Goal: Task Accomplishment & Management: Complete application form

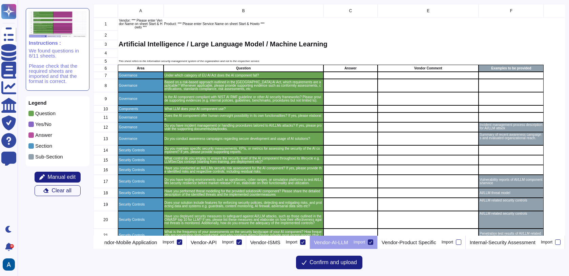
scroll to position [0, 397]
click at [96, 243] on icon at bounding box center [96, 243] width 0 height 0
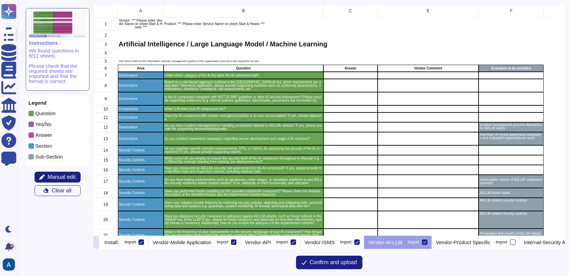
click at [96, 243] on icon at bounding box center [96, 243] width 0 height 0
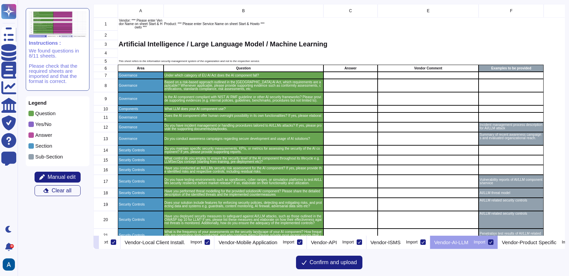
click at [96, 243] on icon at bounding box center [96, 243] width 0 height 0
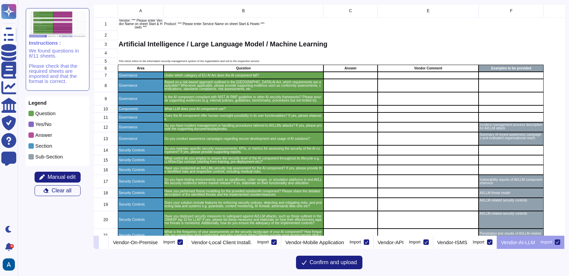
click at [96, 243] on icon at bounding box center [96, 243] width 0 height 0
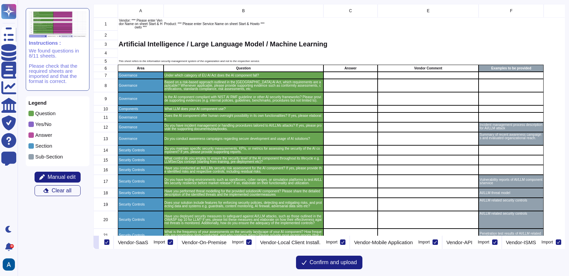
click at [96, 243] on icon at bounding box center [96, 243] width 0 height 0
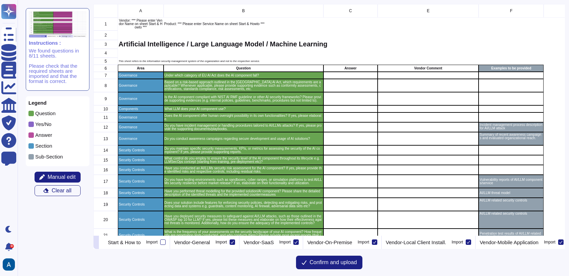
scroll to position [0, 0]
click at [141, 239] on div "Start & How to Import" at bounding box center [137, 242] width 66 height 14
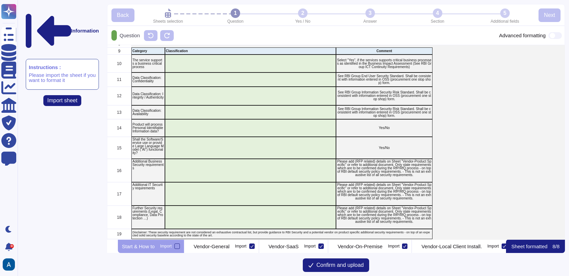
scroll to position [86, 0]
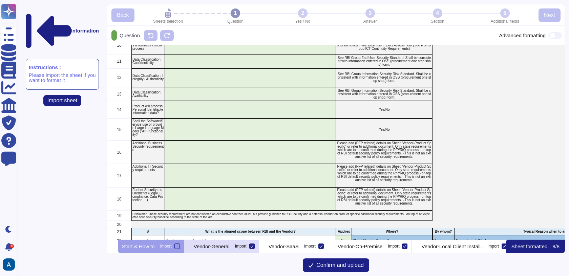
click at [230, 246] on p "Vendor-General" at bounding box center [212, 246] width 36 height 5
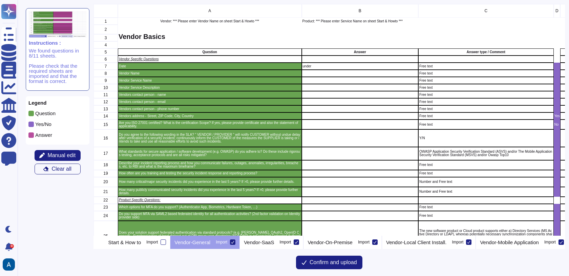
scroll to position [226, 466]
click at [286, 250] on div "A B C D E F G H I J K 1 Vendor: *** Please enter Vendor Name on sheet Start & H…" at bounding box center [330, 138] width 472 height 268
click at [274, 242] on p "Vendor-SaaS" at bounding box center [259, 242] width 30 height 5
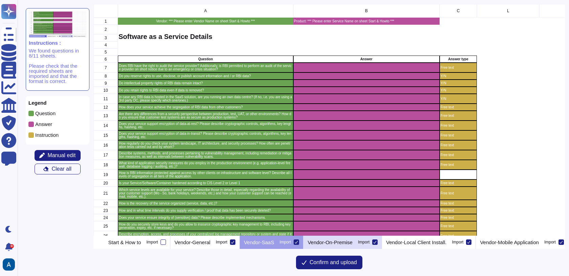
click at [353, 243] on p "Vendor-On-Premise" at bounding box center [330, 242] width 45 height 5
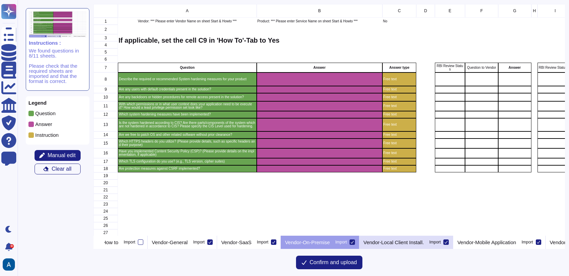
click at [407, 244] on p "Vendor-Local Client Install." at bounding box center [394, 242] width 60 height 5
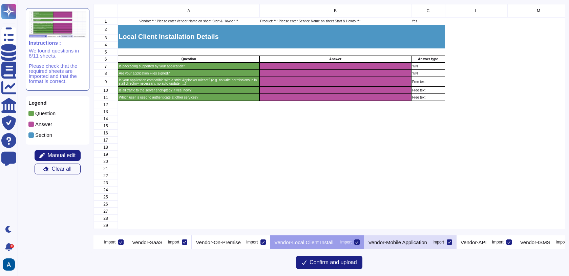
click at [404, 244] on p "Vendor-Mobile Application" at bounding box center [397, 242] width 59 height 5
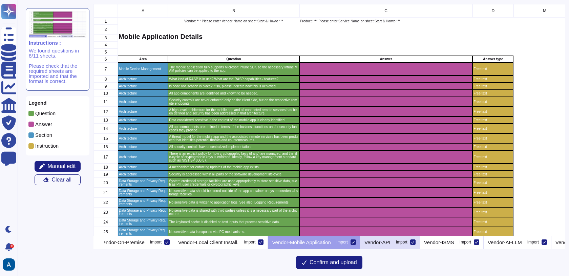
click at [391, 240] on p "Vendor-API" at bounding box center [378, 242] width 26 height 5
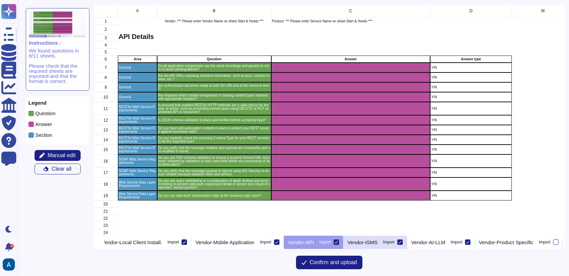
scroll to position [0, 287]
click at [393, 240] on div "Import" at bounding box center [387, 242] width 12 height 4
click at [0, 0] on input "Import" at bounding box center [0, 0] width 0 height 0
click at [393, 241] on div "Import" at bounding box center [387, 242] width 12 height 4
click at [0, 0] on input "Import" at bounding box center [0, 0] width 0 height 0
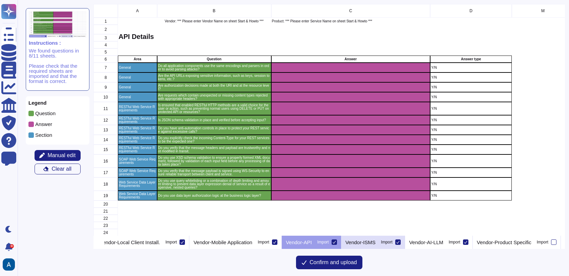
click at [376, 241] on p "Vendor-ISMS" at bounding box center [361, 242] width 30 height 5
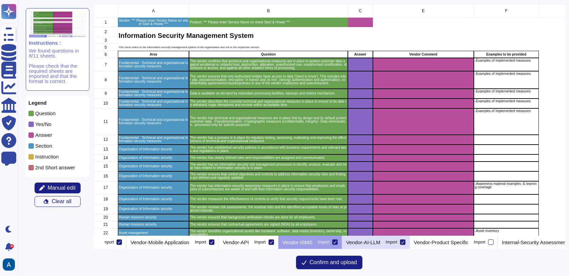
click at [380, 243] on p "Vendor-AI-LLM" at bounding box center [363, 242] width 34 height 5
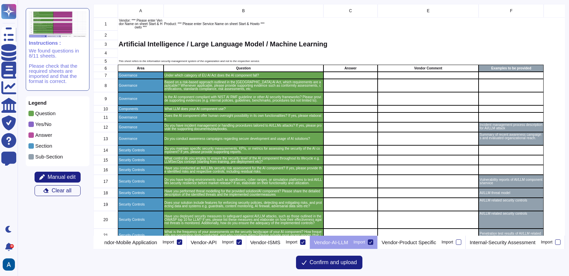
scroll to position [0, 417]
click at [422, 241] on p "Vendor-Product Specific" at bounding box center [409, 242] width 55 height 5
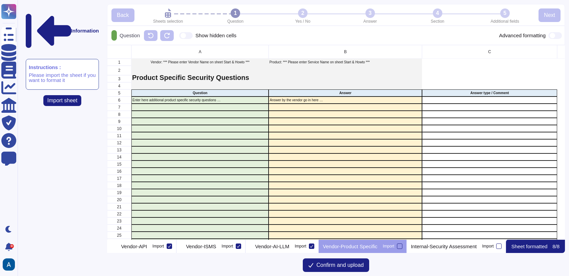
scroll to position [0, 565]
click at [454, 244] on p "Internal-Security Assessment" at bounding box center [444, 246] width 66 height 5
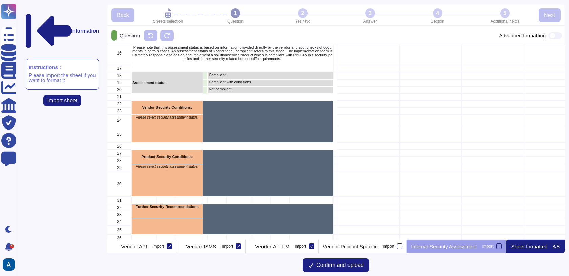
scroll to position [141, 0]
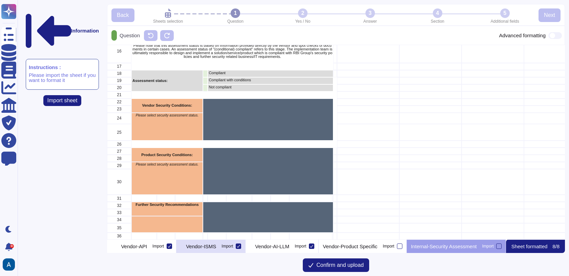
click at [197, 244] on p "Vendor-ISMS" at bounding box center [201, 246] width 30 height 5
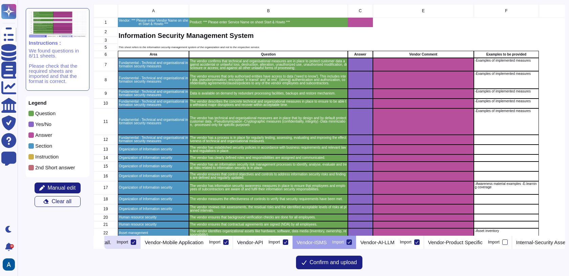
scroll to position [0, 336]
click at [96, 243] on icon at bounding box center [96, 243] width 0 height 0
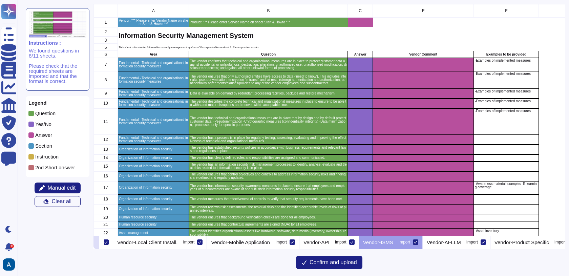
click at [96, 243] on icon at bounding box center [96, 243] width 0 height 0
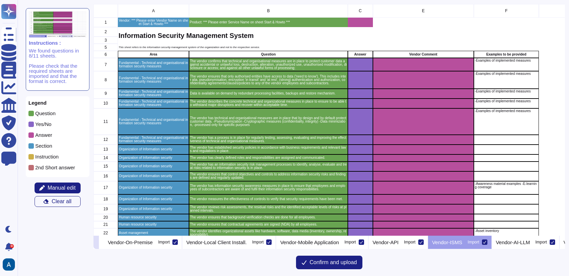
click at [96, 243] on icon at bounding box center [96, 243] width 0 height 0
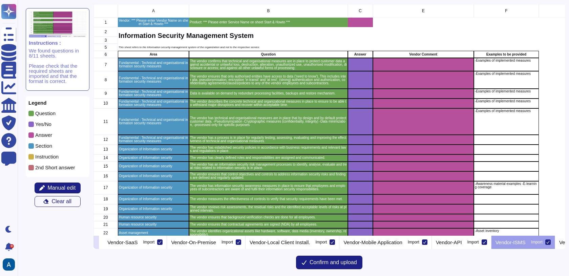
click at [96, 243] on icon at bounding box center [96, 243] width 0 height 0
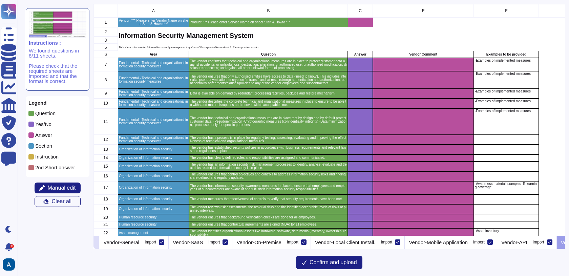
click at [96, 243] on icon at bounding box center [96, 243] width 0 height 0
click at [371, 76] on icon "grid" at bounding box center [447, 152] width 152 height 152
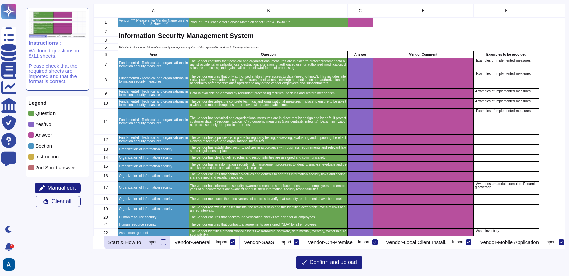
click at [155, 246] on div "Start & How to Import" at bounding box center [137, 242] width 66 height 14
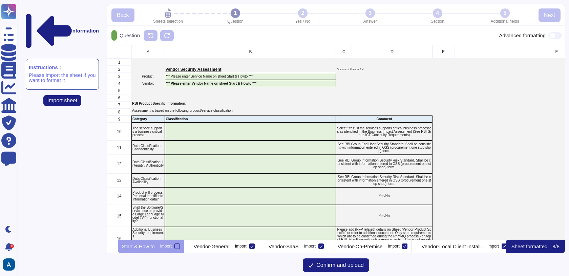
scroll to position [189, 452]
click at [299, 249] on p "Vendor-SaaS" at bounding box center [284, 246] width 30 height 5
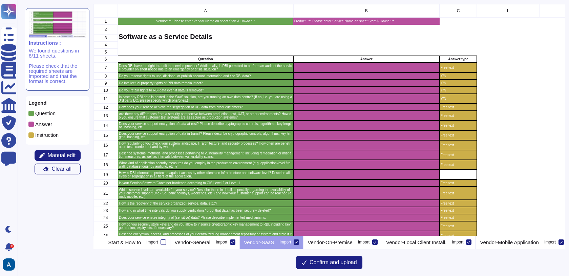
scroll to position [226, 466]
click at [219, 249] on div "A B C L M N O P Q R S 1 Vendor: *** Please enter Vendor Name on sheet Start & H…" at bounding box center [330, 138] width 472 height 268
click at [210, 244] on p "Vendor-General" at bounding box center [192, 242] width 36 height 5
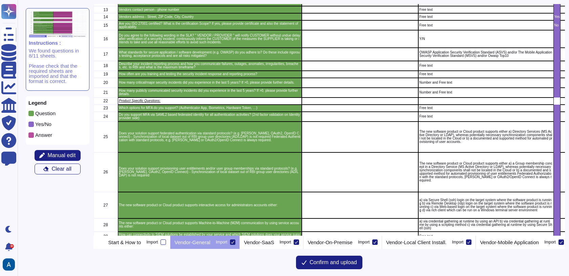
scroll to position [103, 0]
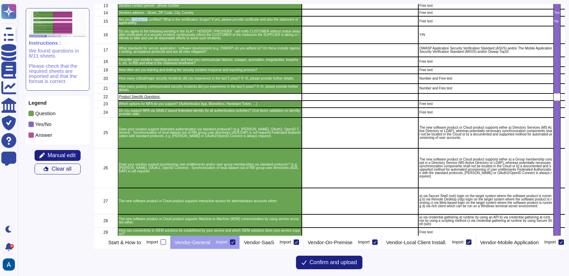
drag, startPoint x: 132, startPoint y: 19, endPoint x: 149, endPoint y: 20, distance: 16.6
click at [149, 20] on p "Are you ISO 27001 certified? What is the certification Scope? If yes, please pr…" at bounding box center [210, 21] width 182 height 7
copy p "ISO 27001"
click at [141, 244] on p "Start & How to" at bounding box center [124, 242] width 33 height 5
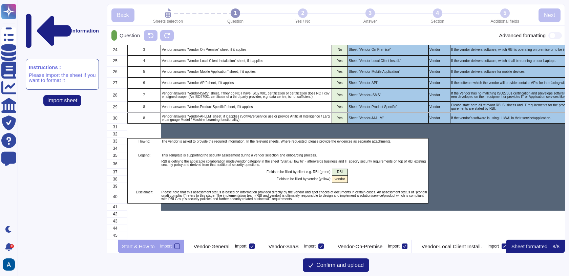
scroll to position [300, 4]
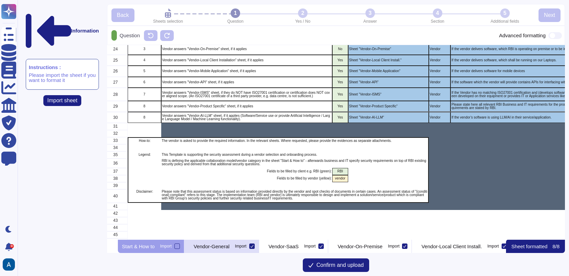
click at [230, 245] on p "Vendor-General" at bounding box center [212, 246] width 36 height 5
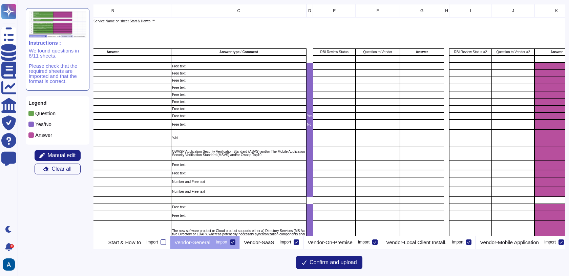
scroll to position [0, 250]
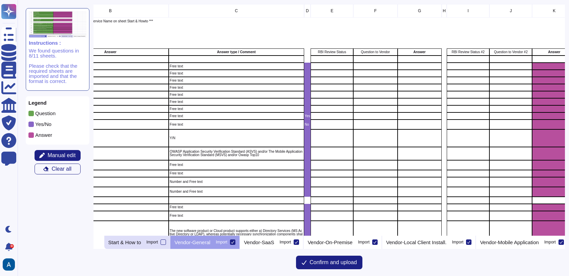
click at [141, 241] on p "Start & How to" at bounding box center [124, 242] width 33 height 5
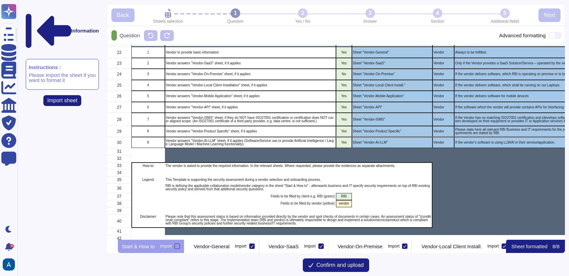
scroll to position [275, 1]
click at [239, 250] on div "Vendor-General Import" at bounding box center [221, 247] width 75 height 14
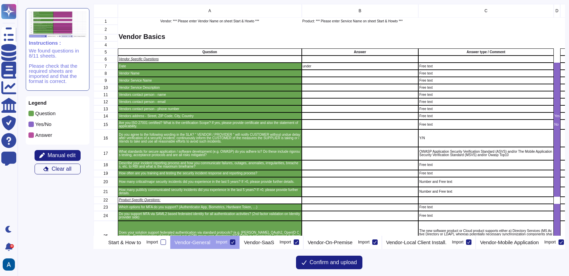
scroll to position [4, 0]
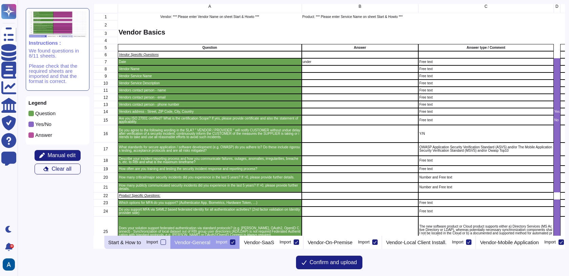
click at [141, 243] on p "Start & How to" at bounding box center [124, 242] width 33 height 5
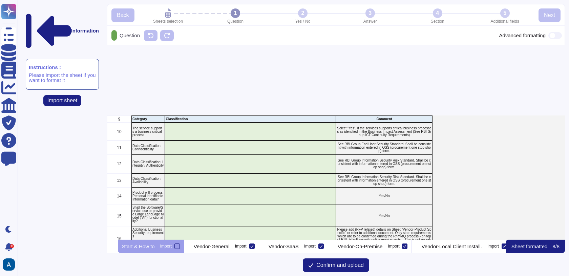
scroll to position [382, 0]
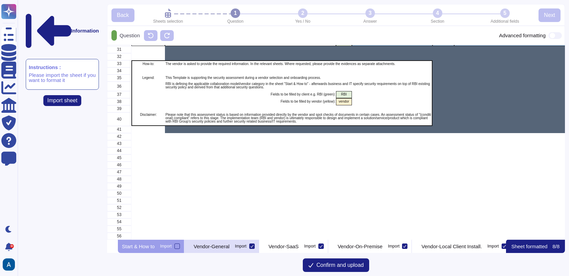
click at [238, 251] on div "Vendor-General Import" at bounding box center [221, 247] width 75 height 14
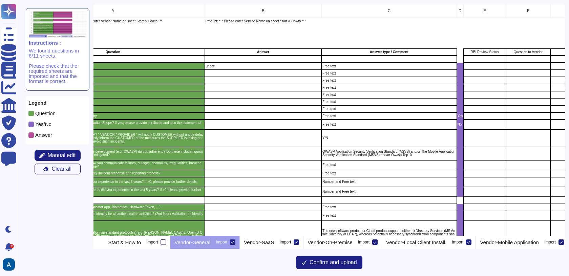
scroll to position [0, 104]
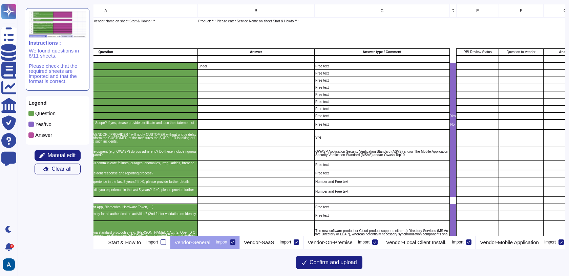
click at [455, 77] on icon "grid" at bounding box center [531, 153] width 152 height 152
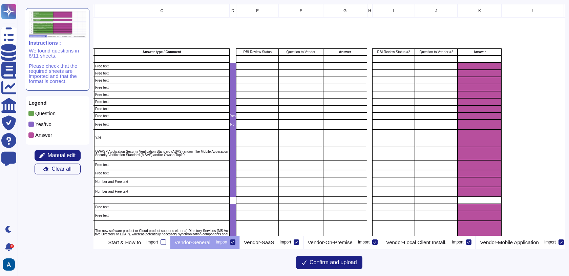
scroll to position [0, 337]
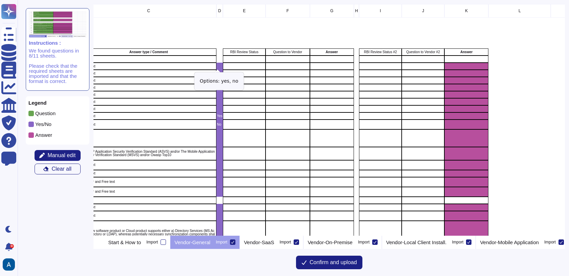
click at [254, 131] on icon "grid" at bounding box center [297, 158] width 87 height 54
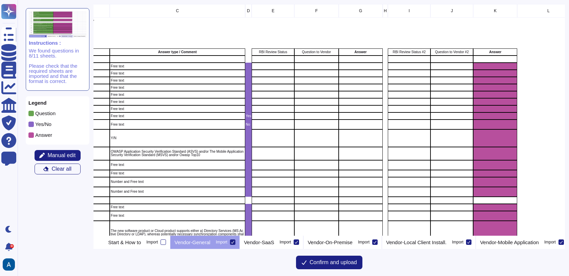
scroll to position [0, 308]
click at [339, 261] on span "Confirm and upload" at bounding box center [333, 262] width 47 height 5
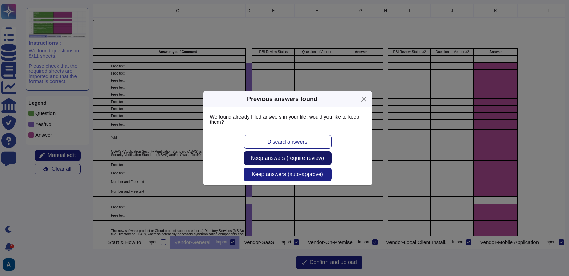
click at [302, 162] on button "Keep answers (require review)" at bounding box center [288, 158] width 88 height 14
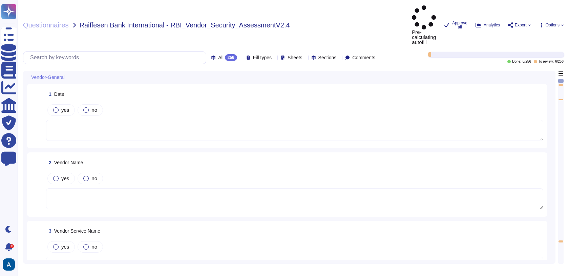
click at [88, 120] on textarea at bounding box center [294, 130] width 497 height 21
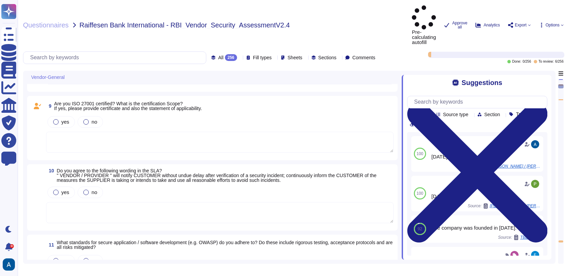
scroll to position [551, 0]
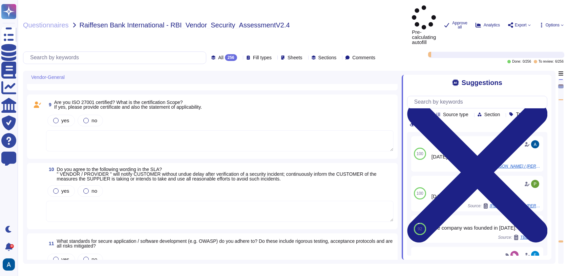
click at [215, 130] on textarea at bounding box center [220, 140] width 348 height 21
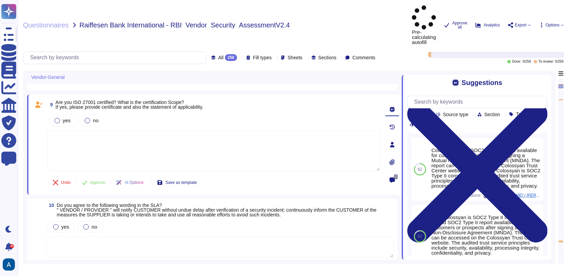
scroll to position [228, 0]
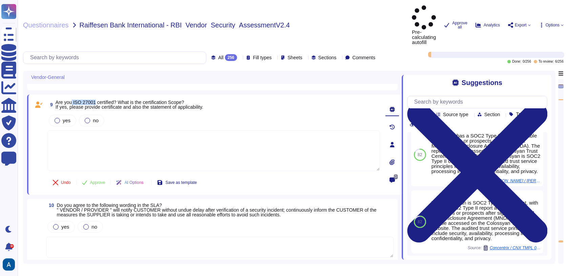
drag, startPoint x: 73, startPoint y: 77, endPoint x: 98, endPoint y: 79, distance: 24.5
click at [98, 100] on span "Are you ISO 27001 certified? What is the certification Scope? If yes, please pr…" at bounding box center [130, 105] width 148 height 10
copy span "ISO 27001"
click at [435, 96] on input "text" at bounding box center [479, 102] width 136 height 12
paste input "ISO 27001"
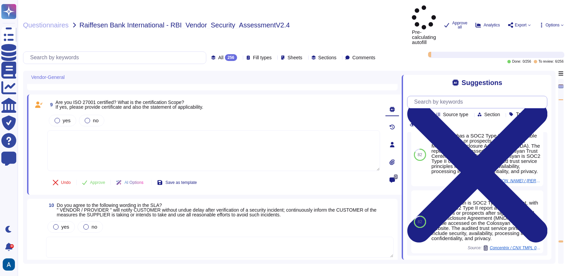
scroll to position [0, 0]
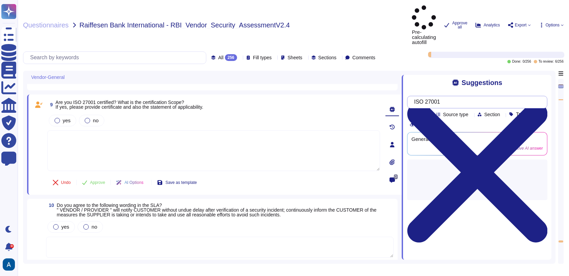
type input "ISO 27001"
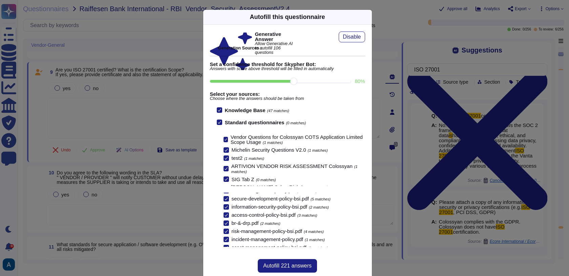
scroll to position [40, 0]
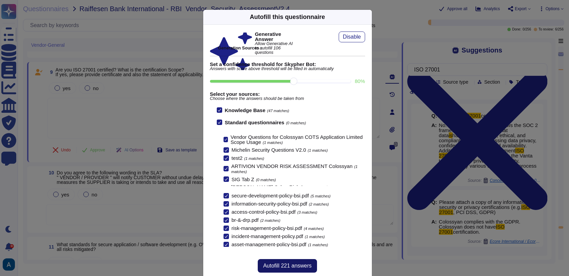
click at [285, 267] on span "Autofill 221 answers" at bounding box center [287, 265] width 48 height 5
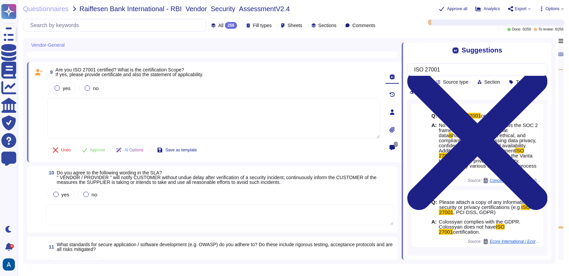
click at [142, 130] on textarea at bounding box center [213, 118] width 333 height 41
type textarea "Please send your request to [link_7] email address."
type textarea "447903319015"
type textarea "Upon the occurrence of incidents, teams should be promptly notified, and effort…"
type textarea "At Colossyan Inc., we adhere to several standards for secure application and so…"
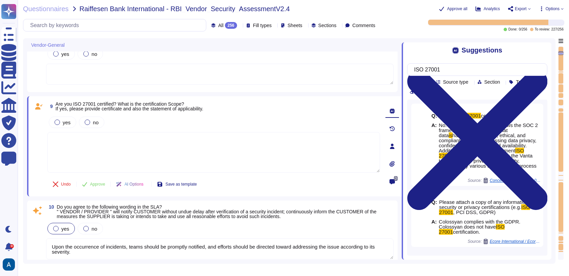
scroll to position [265, 0]
type textarea "Support Team"
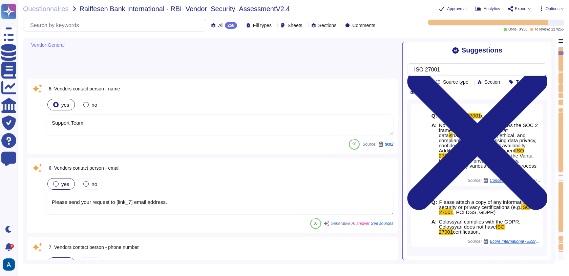
scroll to position [0, 0]
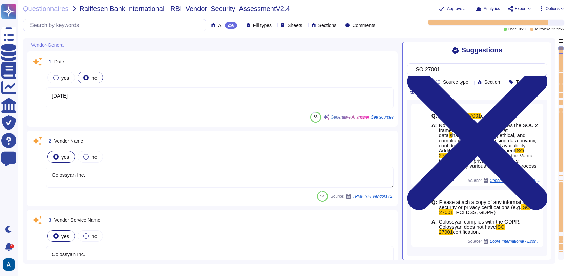
type textarea "[DATE]"
type textarea "Colossyan Inc."
type textarea "Colossyan serves as a web-based video generation tool focused on corporate Lear…"
drag, startPoint x: 67, startPoint y: 92, endPoint x: 50, endPoint y: 94, distance: 17.1
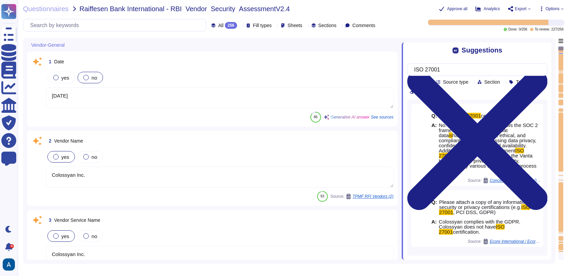
click at [50, 94] on textarea "[DATE]" at bounding box center [220, 97] width 348 height 21
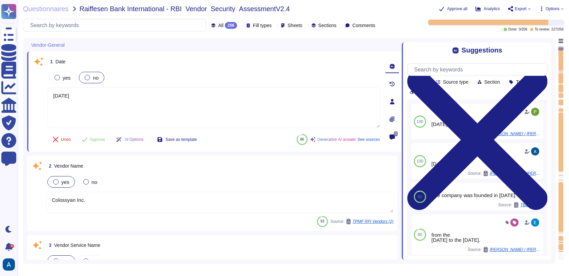
type textarea "[DATE]"
click at [98, 207] on textarea "Colossyan Inc." at bounding box center [220, 202] width 348 height 21
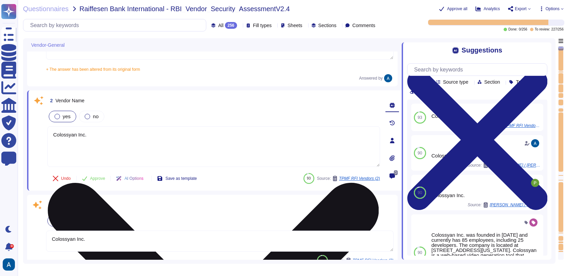
type textarea "Support Team"
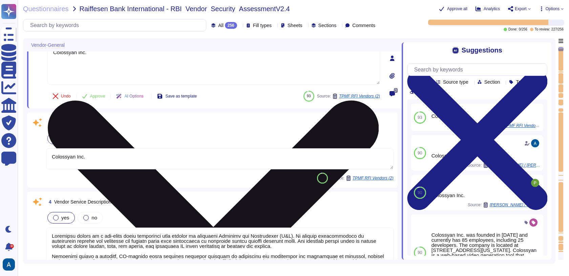
type textarea "Please send your request to [link_7] email address."
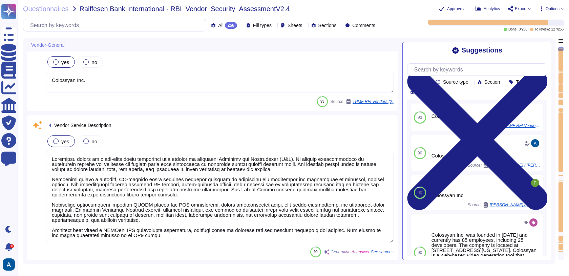
scroll to position [231, 0]
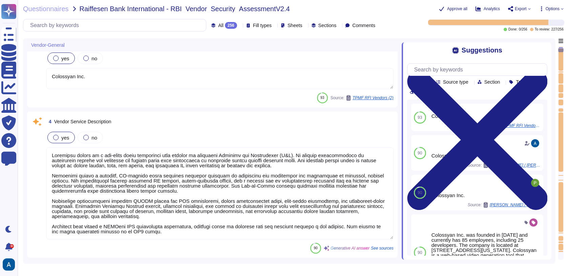
type textarea "447903319015"
click at [141, 156] on textarea at bounding box center [220, 193] width 348 height 92
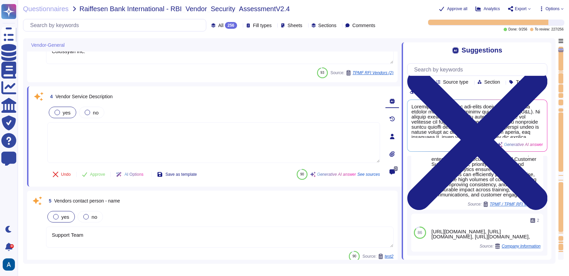
scroll to position [317, 0]
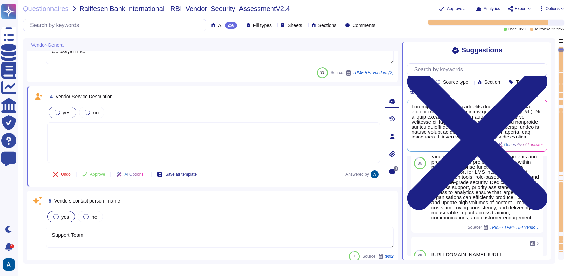
click at [228, 233] on textarea "Support Team" at bounding box center [220, 237] width 348 height 21
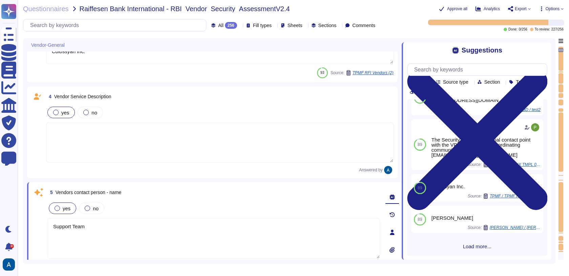
scroll to position [70, 0]
drag, startPoint x: 192, startPoint y: 231, endPoint x: 90, endPoint y: 231, distance: 102.3
click at [90, 231] on textarea "Support Team" at bounding box center [213, 238] width 333 height 41
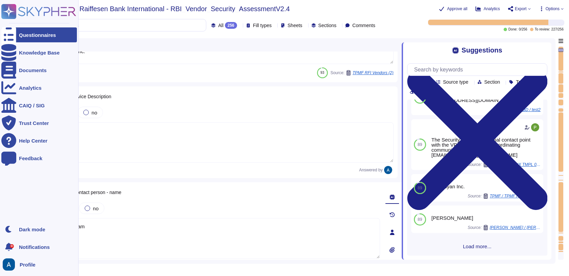
drag, startPoint x: 89, startPoint y: 228, endPoint x: 0, endPoint y: 220, distance: 89.9
click at [0, 220] on div "Questionnaires Knowledge Base Documents Analytics CAIQ / SIG Trust Center Help …" at bounding box center [284, 138] width 569 height 276
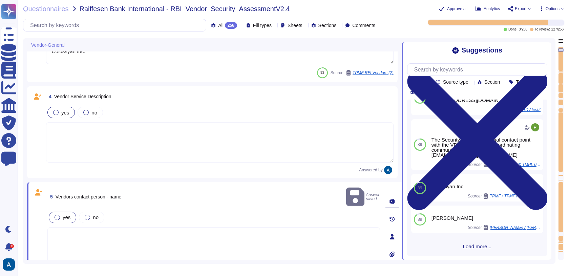
click at [302, 227] on textarea at bounding box center [213, 247] width 333 height 41
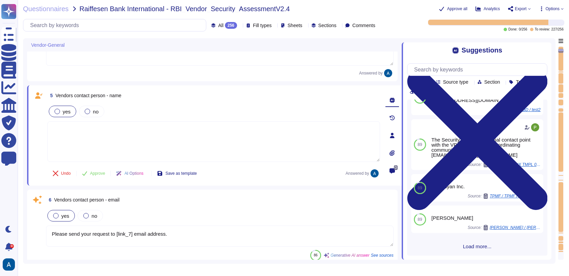
scroll to position [331, 0]
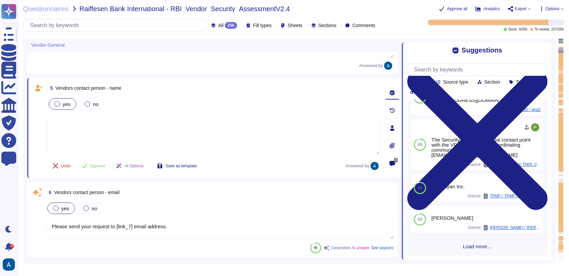
click at [299, 222] on textarea "Please send your request to [link_7] email address." at bounding box center [220, 228] width 348 height 21
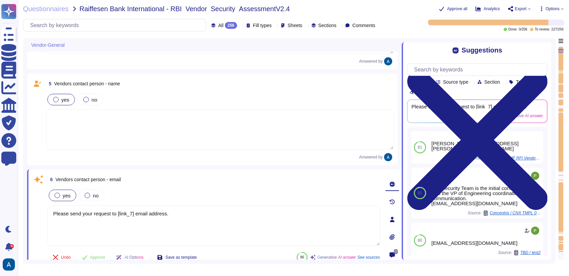
drag, startPoint x: 308, startPoint y: 219, endPoint x: 34, endPoint y: 206, distance: 275.1
click at [34, 206] on div "6 Vendors contact person - email yes no Please send your request to [link_7] em…" at bounding box center [207, 219] width 348 height 92
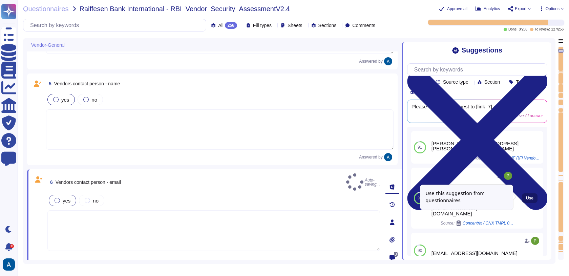
click at [526, 196] on span "Use" at bounding box center [529, 198] width 7 height 4
type textarea "The Security Team is the initial contact point with the VP of Engineering coord…"
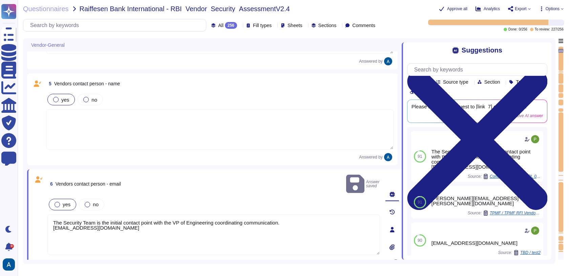
click at [156, 136] on textarea at bounding box center [220, 129] width 348 height 40
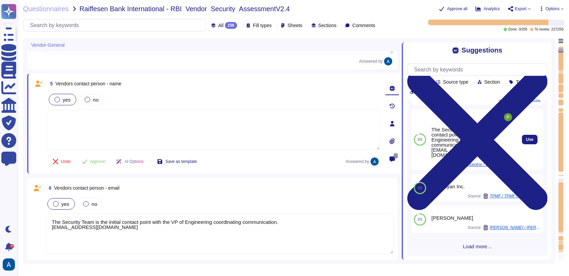
scroll to position [70, 0]
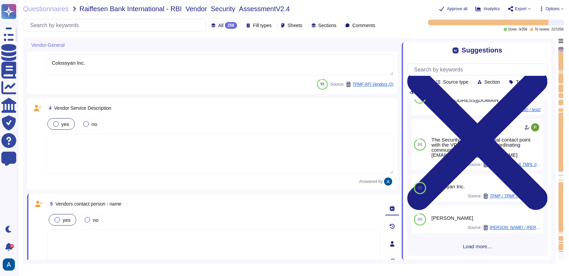
type textarea "[DATE]"
type textarea "Colossyan Inc."
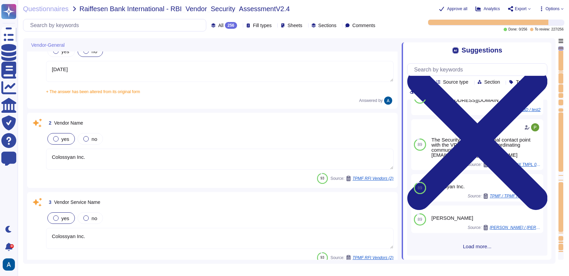
scroll to position [29, 0]
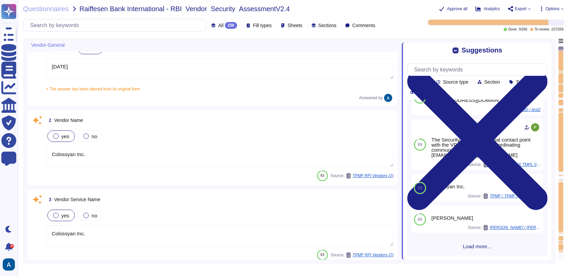
click at [103, 232] on textarea "Colossyan Inc." at bounding box center [220, 235] width 348 height 21
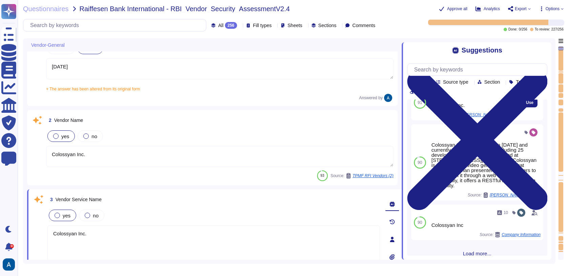
scroll to position [91, 0]
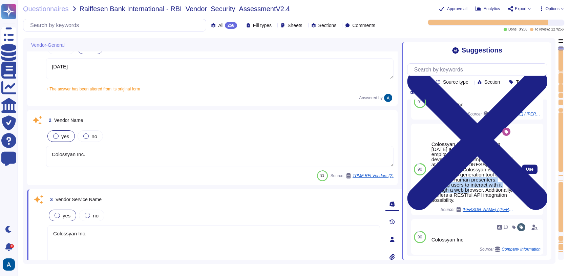
drag, startPoint x: 461, startPoint y: 187, endPoint x: 473, endPoint y: 196, distance: 14.8
click at [473, 196] on div "Colossyan Inc. was founded in [DATE] and currently has 85 employees, including …" at bounding box center [473, 172] width 82 height 61
copy div "a web-based video generation tool that utilizes AI human presenters"
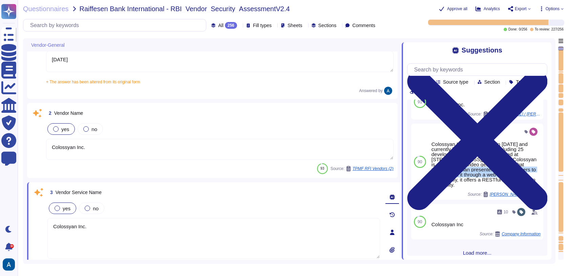
scroll to position [37, 0]
click at [110, 222] on textarea "Colossyan Inc." at bounding box center [213, 237] width 333 height 41
click at [147, 168] on div "93 Source: TPMF RFI Vendors (2)" at bounding box center [220, 167] width 348 height 11
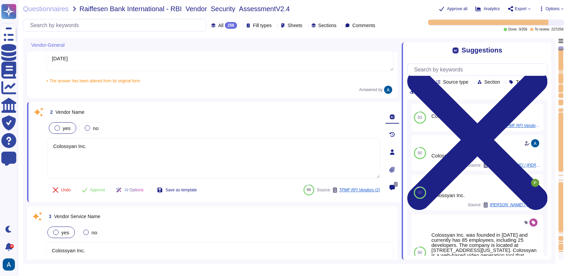
click at [122, 237] on div "yes no" at bounding box center [220, 232] width 348 height 14
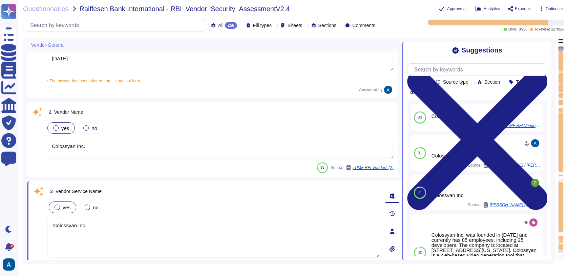
click at [122, 244] on textarea "Colossyan Inc." at bounding box center [213, 237] width 333 height 41
paste textarea "a web-based video generation tool that utilizes AI human presenters"
drag, startPoint x: 233, startPoint y: 238, endPoint x: 41, endPoint y: 234, distance: 192.1
click at [41, 234] on div "3 Vendor Service Name yes no Colossyan Inc. a web-based video generation tool t…" at bounding box center [207, 231] width 348 height 92
type textarea "Colossyan Inc."
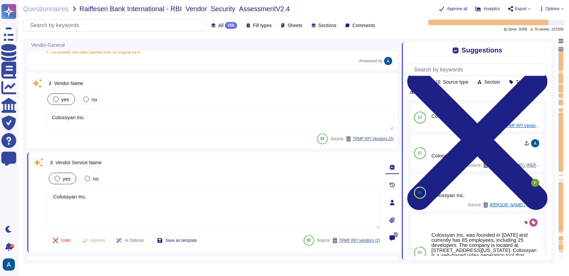
type textarea "The Security Team is the initial contact point with the VP of Engineering coord…"
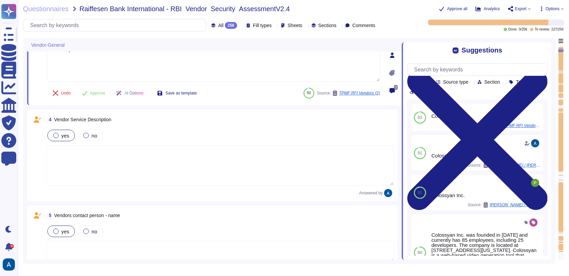
type textarea "447903319015"
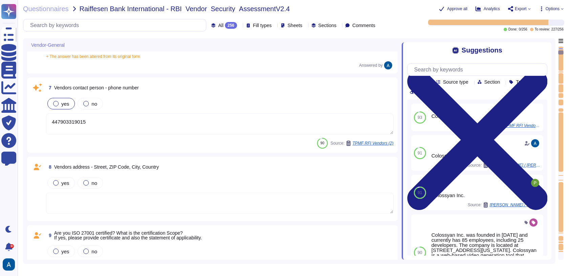
type textarea "Upon the occurrence of incidents, teams should be promptly notified, and effort…"
type textarea "At Colossyan Inc., we adhere to several standards for secure application and so…"
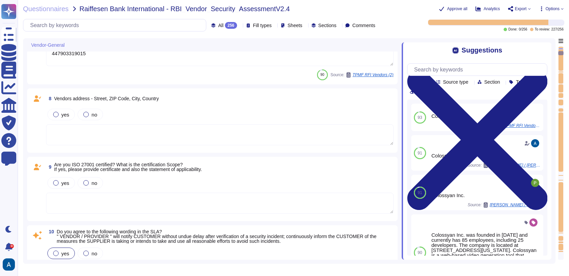
scroll to position [570, 0]
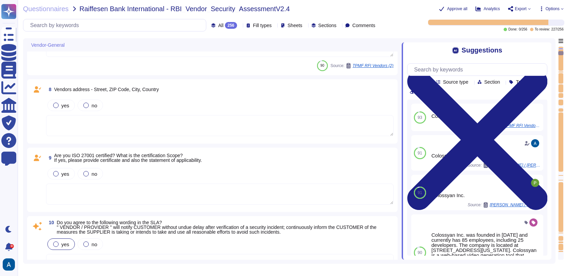
click at [202, 184] on textarea at bounding box center [220, 194] width 348 height 21
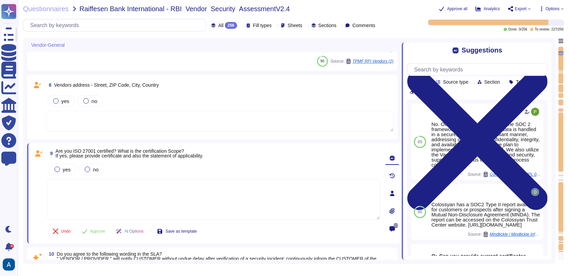
type textarea "At Colossyan Inc., we adhere to several standards for secure application and so…"
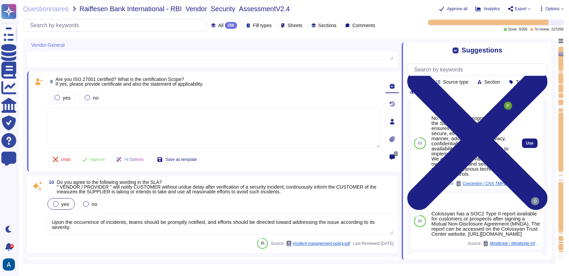
scroll to position [0, 0]
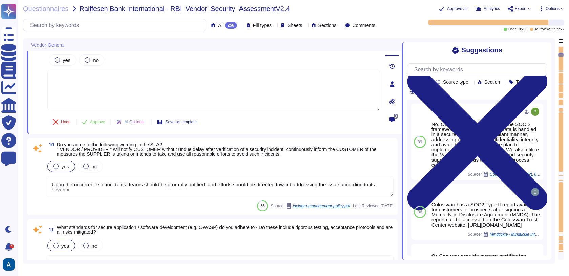
type textarea "Our incident reporting process is structured to ensure prompt communication and…"
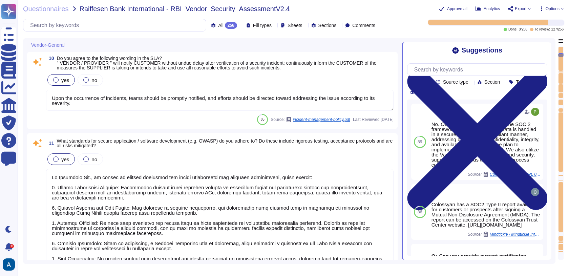
scroll to position [764, 0]
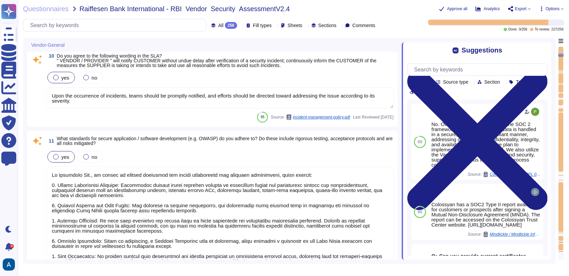
click at [322, 89] on textarea "Upon the occurrence of incidents, teams should be promptly notified, and effort…" at bounding box center [220, 97] width 348 height 21
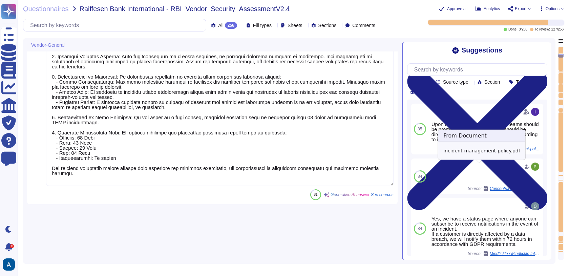
scroll to position [1184, 0]
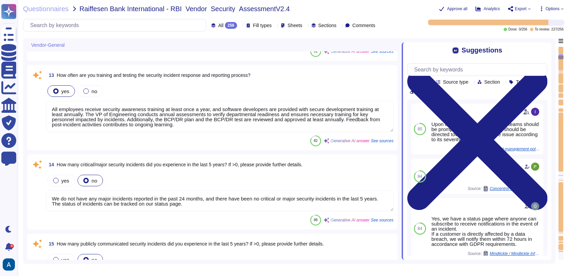
type textarea "All employees receive security awareness training at least once a year, and sof…"
type textarea "We do not have any major incidents reported in the past 24 months, and there ha…"
type textarea "Colossyan does not have any major incidents in the past. The status of incident…"
type textarea "Yes. We support both email+password authentication, as well as SSO, with Azure …"
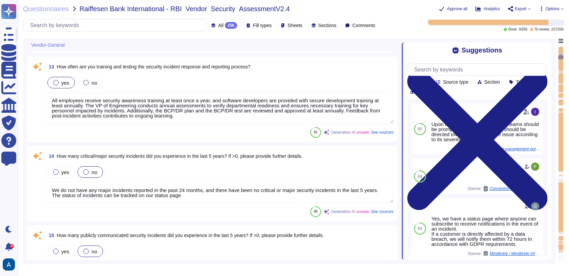
scroll to position [1208, 0]
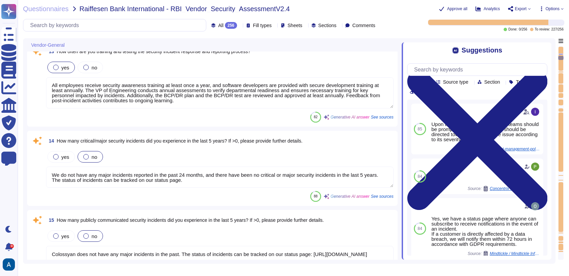
click at [279, 173] on textarea "We do not have any major incidents reported in the past 24 months, and there ha…" at bounding box center [220, 177] width 348 height 21
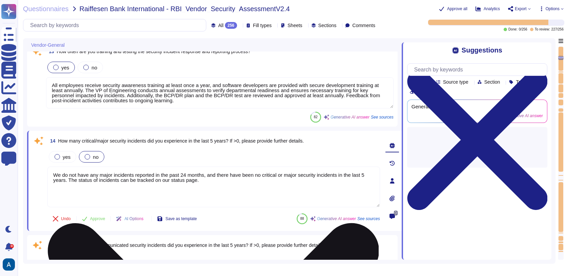
type textarea "Yes. We support both email+password authentication, as well as SSO, with Azure …"
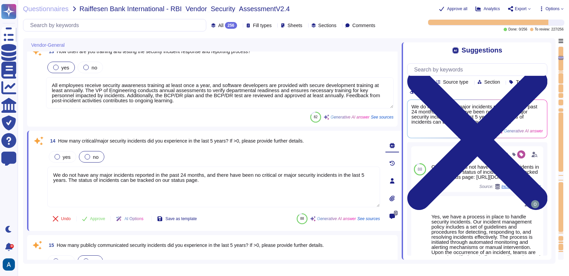
drag, startPoint x: 260, startPoint y: 204, endPoint x: 43, endPoint y: 169, distance: 219.9
click at [43, 169] on div "14 How many critical/major security incidents did you experience in the last 5 …" at bounding box center [207, 181] width 348 height 92
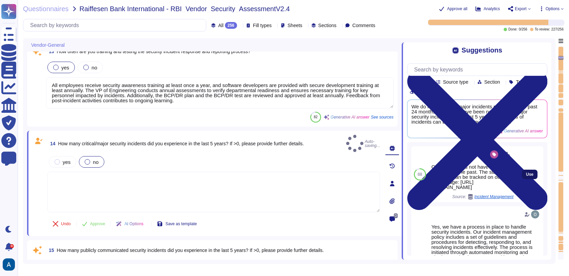
click at [522, 179] on button "Use" at bounding box center [530, 174] width 16 height 9
type textarea "Colossyan does not have any major incidents in the past. The status of incident…"
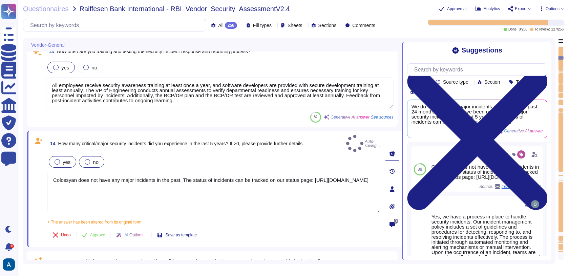
click at [63, 159] on span "yes" at bounding box center [67, 162] width 8 height 6
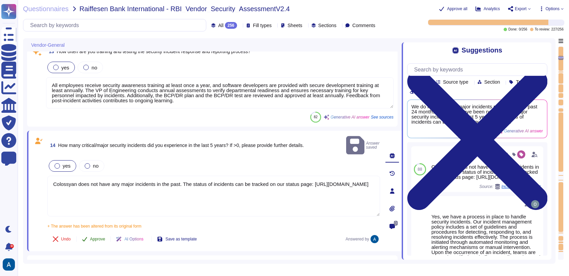
click at [99, 232] on button "Approve" at bounding box center [94, 239] width 34 height 14
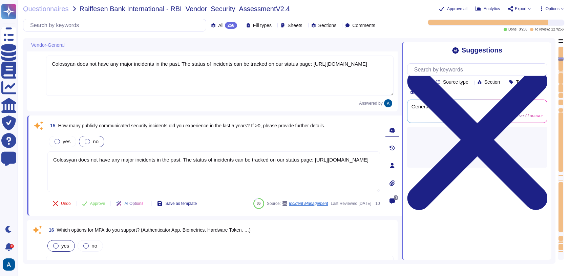
type textarea "Yes, our solution supports federated authentication via standard protocols, inc…"
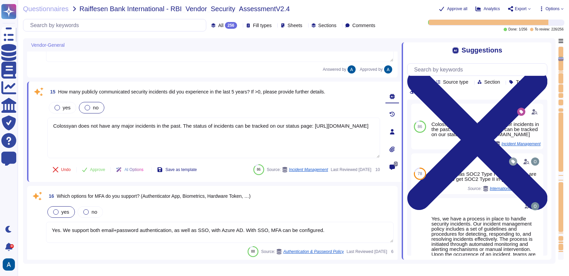
type textarea "Yes, our solution supports provisioning user entitlements and user group member…"
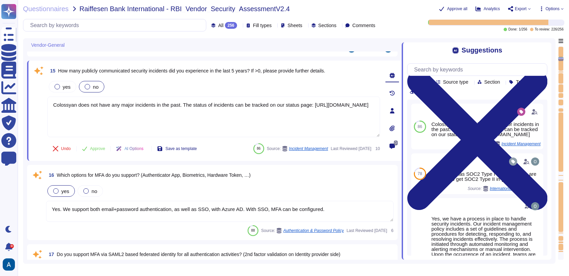
click at [396, 12] on div "Questionnaires Raiffesen Bank International - RBI_Vendor_Security_AssessmentV2.4" at bounding box center [223, 8] width 401 height 7
click at [561, 77] on div at bounding box center [561, 78] width 5 height 11
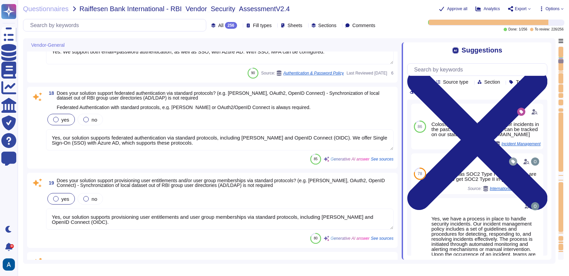
type textarea "None Needed."
type textarea "We have our own alerting system in place, which alerts us if it detects anythin…"
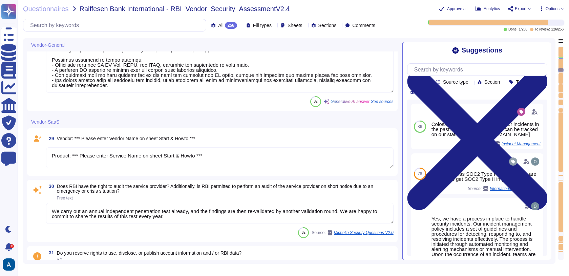
type textarea "Yes, our service utilizes Artificial Intelligence functionality, specifically t…"
type textarea "Product: *** Please enter Service Name on sheet Start & Howto ***"
type textarea "We carry out an annual independent penetration test already, and the findings a…"
type textarea "Please see our Terms and Services: [URL][DOMAIN_NAME]"
type textarea "We do not run our own data center. We primarily host our SaaS solution on AWS, …"
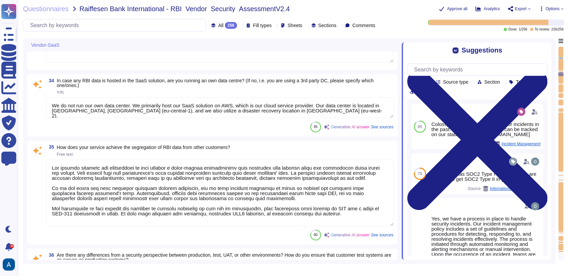
type textarea "Lor ipsumdo sitametc adi elitseddoei te inci utlabor e dolor-magnaa enimadminim…"
type textarea "From a security perspective, there are significant differences between producti…"
type textarea "Yes, our service supports encryption of data-at-rest. We utilize AES-256 encryp…"
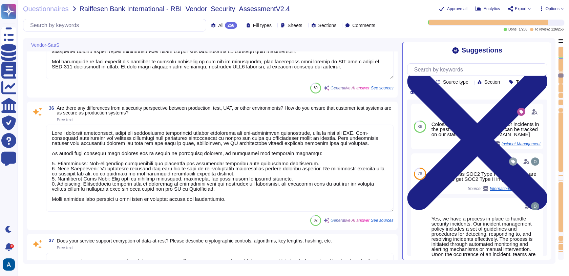
type textarea "Yes, our service supports encryption of data-in-transit. The data is encrypted …"
type textarea "We conduct vulnerability scans on public-facing systems in the production envir…"
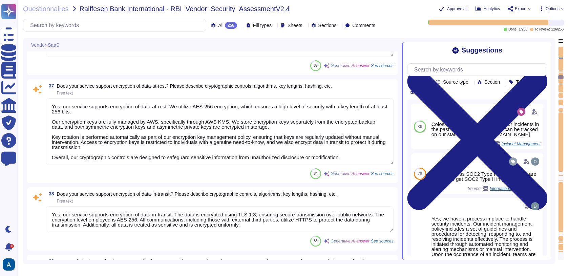
type textarea "Colossyan employs a comprehensive vulnerability management process that include…"
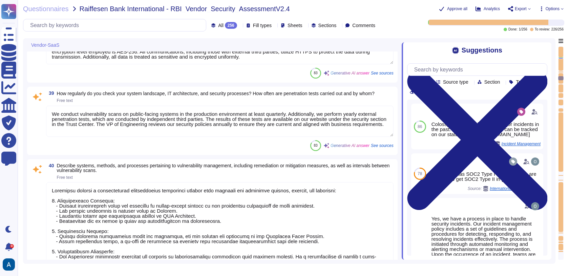
type textarea "In our production environment, we employ several application security measures,…"
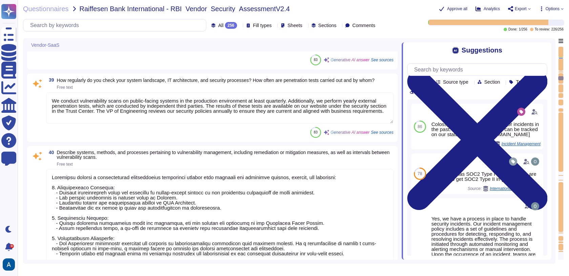
scroll to position [3262, 0]
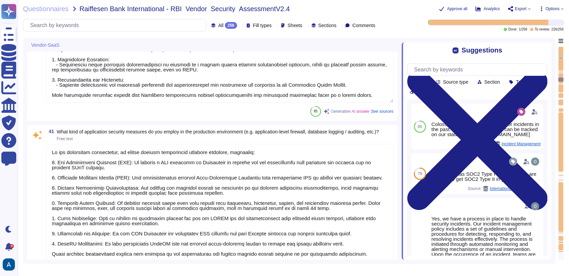
type textarea "LOR ipsumdolors am consectet adipisc elitsedd eiusmo te incididuntu la etdo mag…"
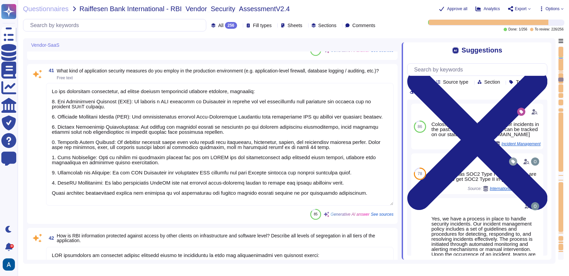
scroll to position [3642, 0]
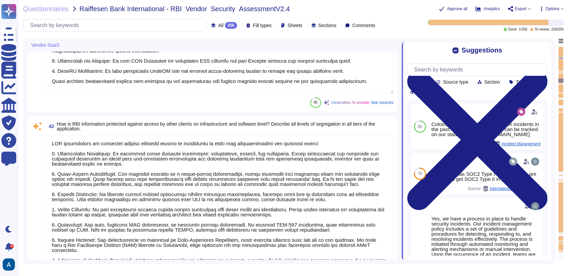
type textarea "Yes"
type textarea "For our service, we provide dedicated customer support for enterprise customers…"
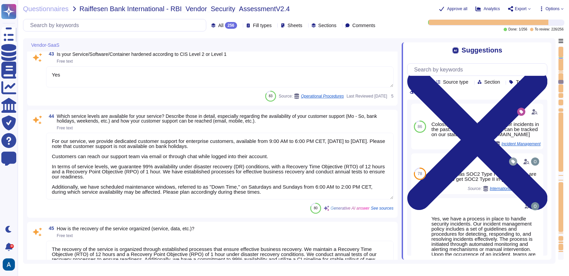
type textarea "The recovery of the service is organized through established processes that ens…"
type textarea "Data is securely deleted prior to disposal or re-use using approved technology …"
type textarea "Our encryption keys are securely stored using AWS KMS, and we employ AES-256 en…"
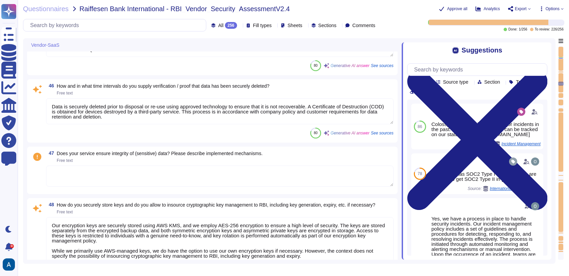
type textarea "Encryption is managed by AWS with an encryption level of AES-256. Access to the…"
type textarea "Access to RBI data by other parties is limited and controlled. Third parties ma…"
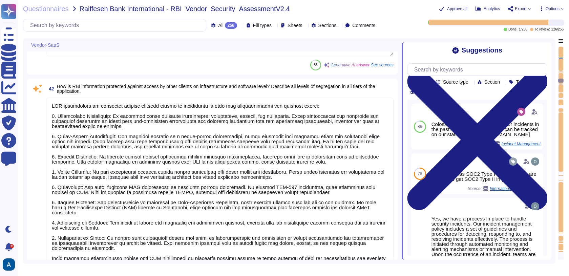
type textarea "Colossyan employs a comprehensive vulnerability management process that include…"
type textarea "In our production environment, we employ several application security measures,…"
type textarea "LOR ipsumdolors am consectet adipisc elitsedd eiusmo te incididuntu la etdo mag…"
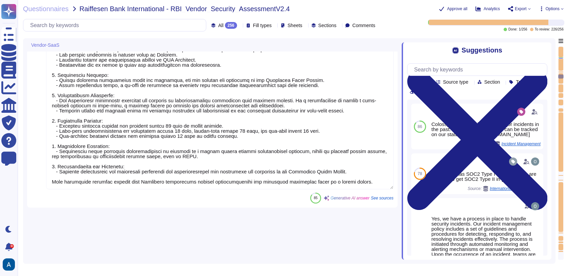
type textarea "Lor ipsumdo sitametc adi elitseddoei te inci utlabor e dolor-magnaa enimadminim…"
type textarea "From a security perspective, there are significant differences between producti…"
type textarea "Yes, our service supports encryption of data-at-rest. We utilize AES-256 encryp…"
type textarea "Yes, our service supports encryption of data-in-transit. The data is encrypted …"
type textarea "We conduct vulnerability scans on public-facing systems in the production envir…"
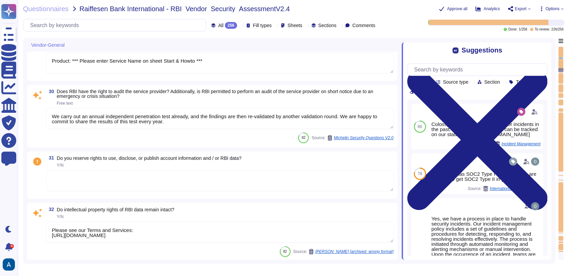
type textarea "Linux based servers"
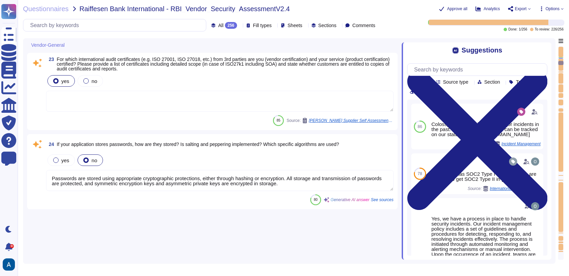
type textarea "Yes. We support both email+password authentication, as well as SSO, with Azure …"
type textarea "Yes, our solution supports federated authentication via standard protocols, inc…"
type textarea "Yes, our solution supports provisioning user entitlements and user group member…"
type textarea "None Needed."
type textarea "We have our own alerting system in place, which alerts us if it detects anythin…"
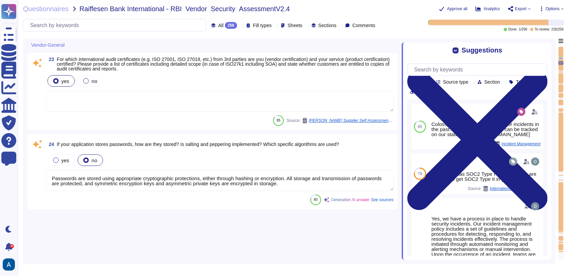
type textarea "Passwords are stored using appropriate cryptographic protections, either throug…"
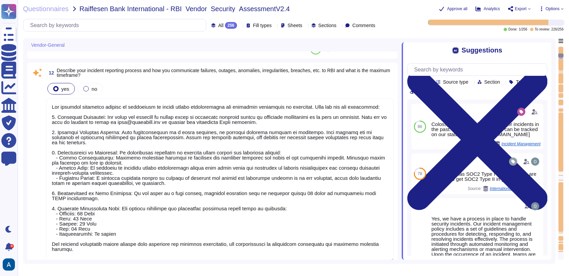
type textarea "Upon the occurrence of incidents, teams should be promptly notified, and effort…"
type textarea "At Colossyan Inc., we adhere to several standards for secure application and so…"
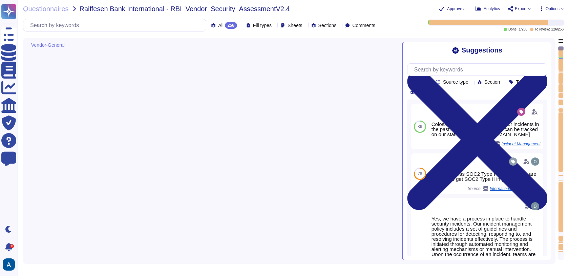
scroll to position [0, 0]
type textarea "[DATE]"
type textarea "Colossyan Inc."
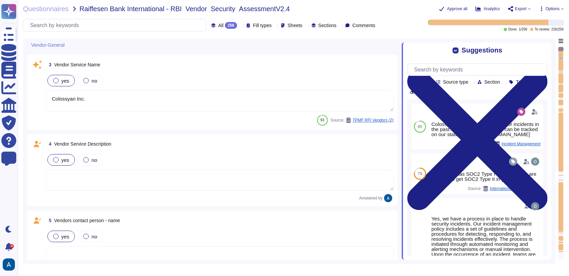
type textarea "The Security Team is the initial contact point with the VP of Engineering coord…"
type textarea "447903319015"
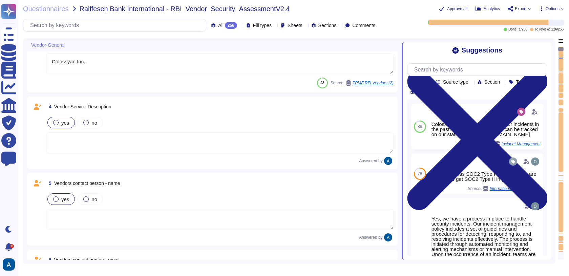
scroll to position [204, 0]
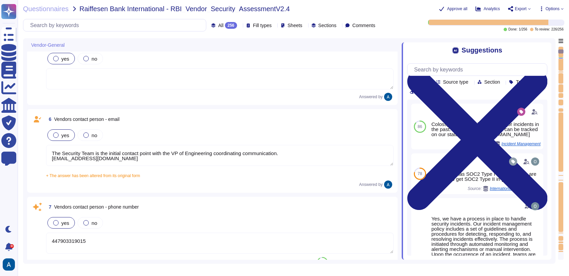
type textarea "Upon the occurrence of incidents, teams should be promptly notified, and effort…"
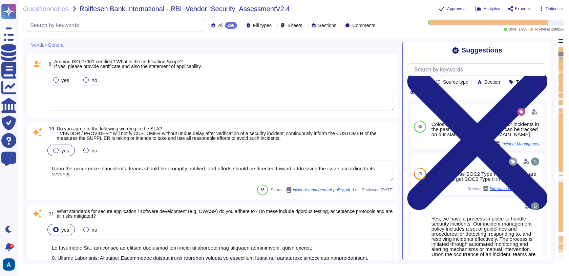
type textarea "At Colossyan Inc., we adhere to several standards for secure application and so…"
type textarea "Our incident reporting process is structured to ensure prompt communication and…"
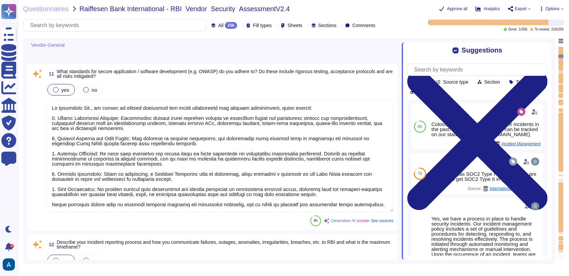
scroll to position [909, 0]
type textarea "All employees receive security awareness training at least once a year, and sof…"
type textarea "Colossyan does not have any major incidents in the past. The status of incident…"
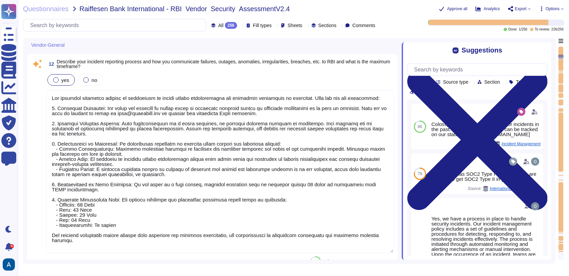
scroll to position [0, 0]
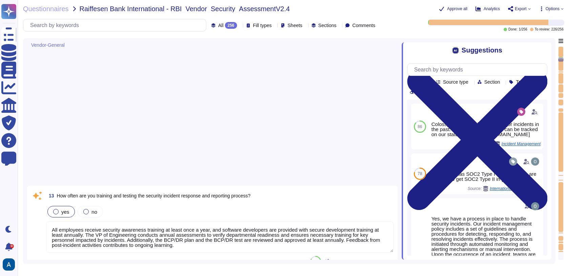
type textarea "Colossyan does not have any major incidents in the past. The status of incident…"
type textarea "Yes. We support both email+password authentication, as well as SSO, with Azure …"
type textarea "Yes, our solution supports federated authentication via standard protocols, inc…"
type textarea "Yes, our solution supports provisioning user entitlements and user group member…"
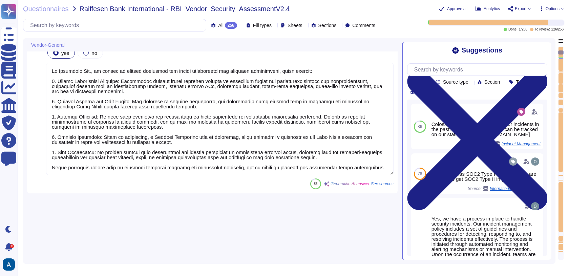
scroll to position [324, 0]
type textarea "The Security Team is the initial contact point with the VP of Engineering coord…"
type textarea "447903319015"
type textarea "Upon the occurrence of incidents, teams should be promptly notified, and effort…"
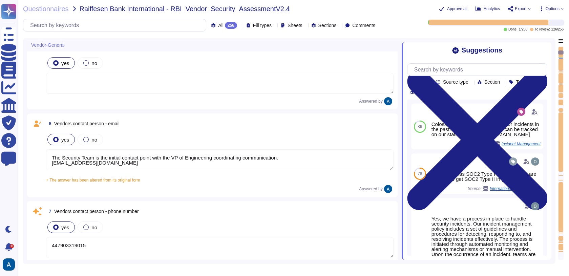
scroll to position [0, 0]
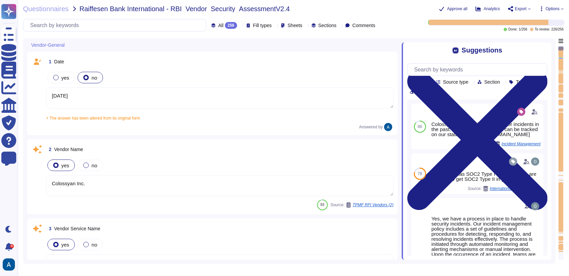
type textarea "[DATE]"
type textarea "Colossyan Inc."
click at [94, 97] on textarea "[DATE]" at bounding box center [220, 97] width 348 height 21
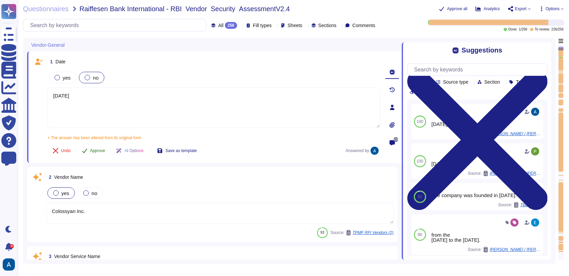
click at [96, 146] on button "Approve" at bounding box center [94, 151] width 34 height 14
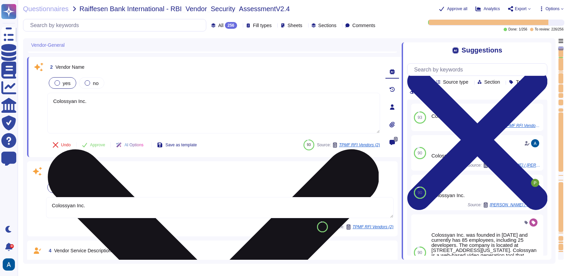
type textarea "The Security Team is the initial contact point with the VP of Engineering coord…"
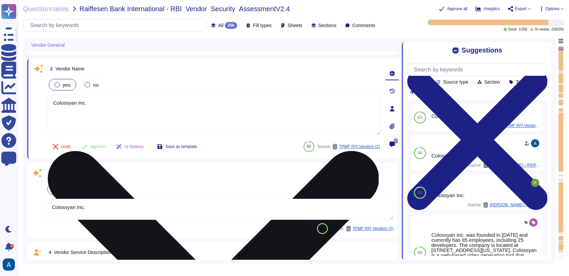
type textarea "The Security Team is the initial contact point with the VP of Engineering coord…"
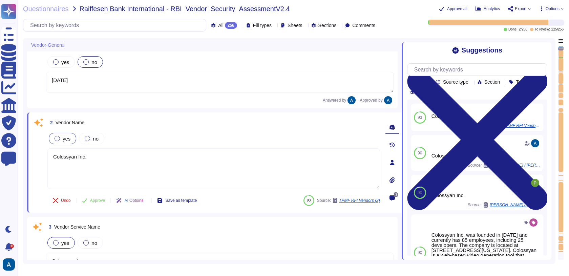
type textarea "The Security Team is the initial contact point with the VP of Engineering coord…"
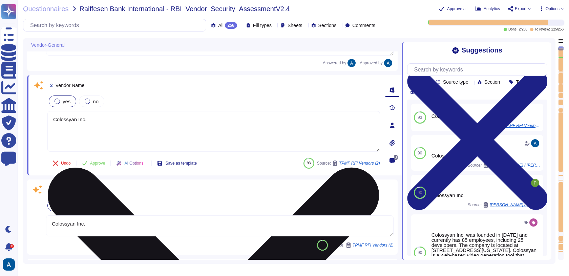
scroll to position [40, 0]
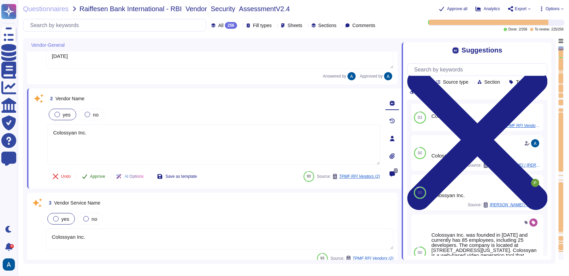
click at [102, 171] on button "Approve" at bounding box center [94, 177] width 34 height 14
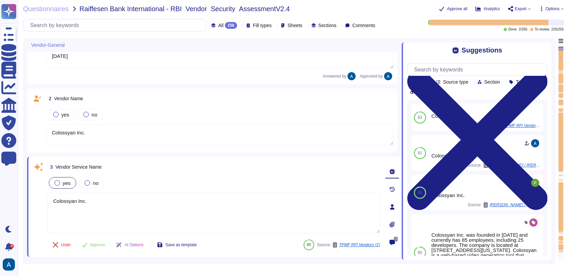
type textarea "The Security Team is the initial contact point with the VP of Engineering coord…"
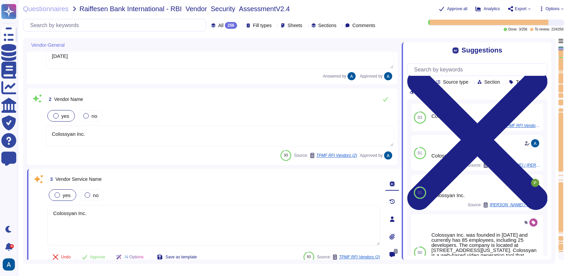
type textarea "The Security Team is the initial contact point with the VP of Engineering coord…"
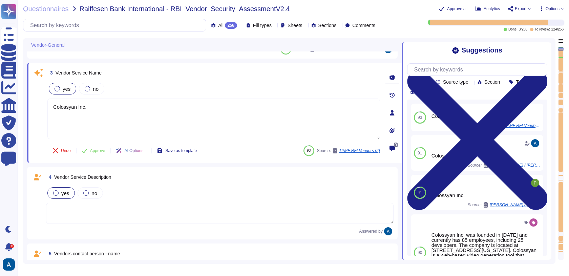
type textarea "447903319015"
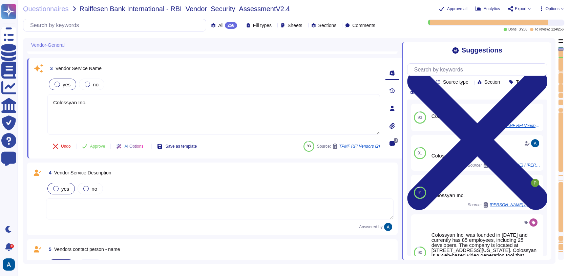
scroll to position [148, 0]
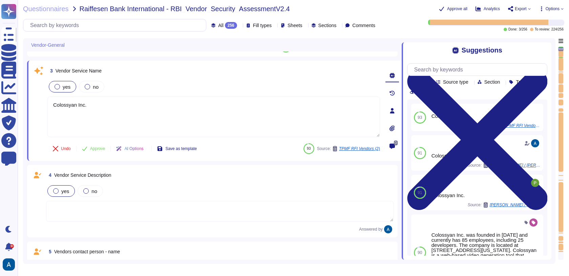
click at [102, 203] on textarea at bounding box center [220, 211] width 348 height 21
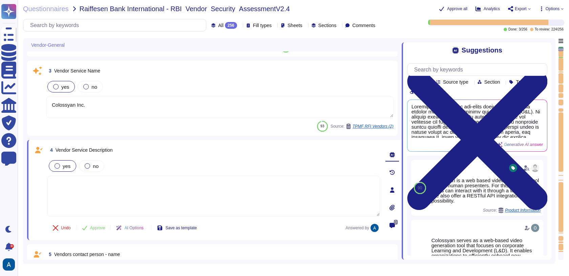
type textarea "447903319015"
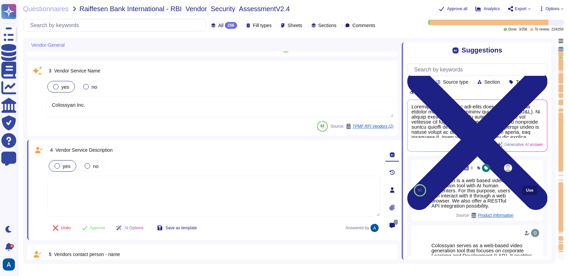
click at [526, 192] on span "Use" at bounding box center [529, 190] width 7 height 4
type textarea "Colossyan is a web based video generation tool with AI human presenters. For th…"
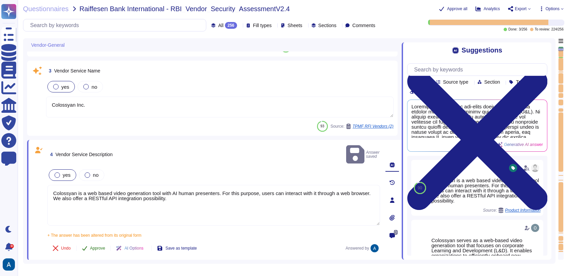
click at [103, 242] on button "Approve" at bounding box center [94, 249] width 34 height 14
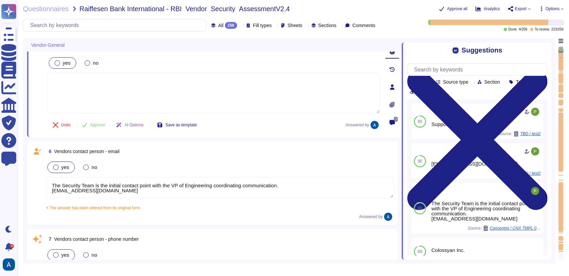
type textarea "Upon the occurrence of incidents, teams should be promptly notified, and effort…"
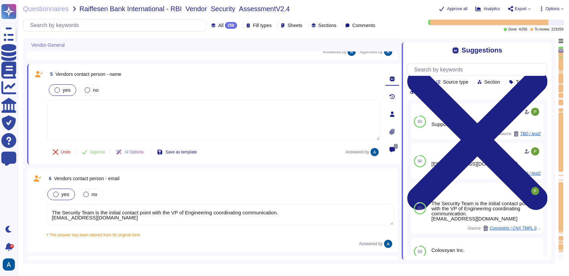
scroll to position [314, 0]
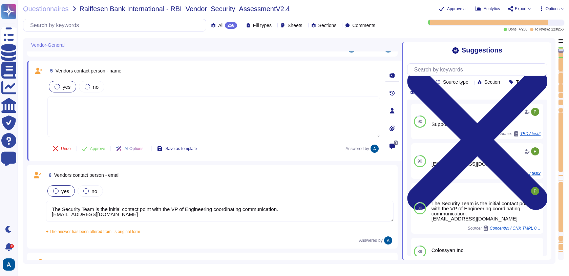
click at [289, 214] on textarea "The Security Team is the initial contact point with the VP of Engineering coord…" at bounding box center [220, 211] width 348 height 21
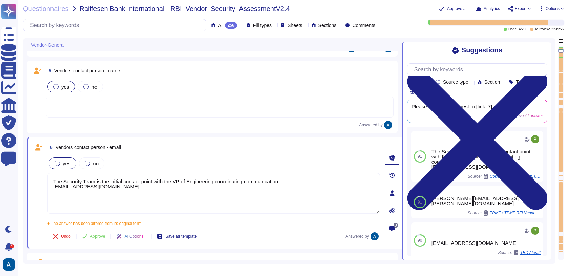
click at [209, 102] on textarea at bounding box center [220, 107] width 348 height 21
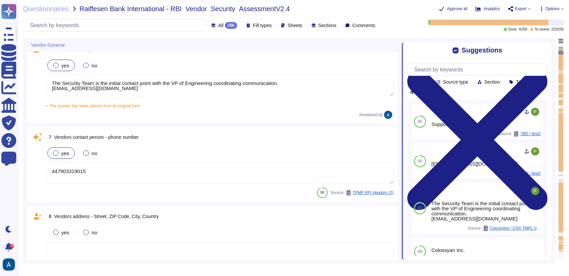
scroll to position [458, 0]
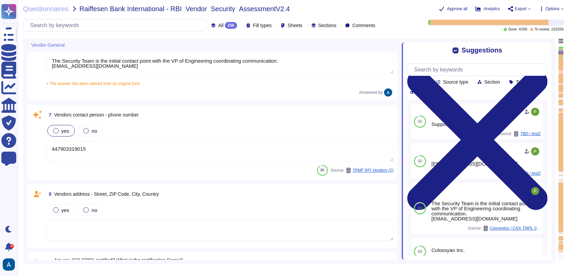
type textarea "At Colossyan Inc., we adhere to several standards for secure application and so…"
click at [231, 157] on textarea "447903319015" at bounding box center [220, 151] width 348 height 21
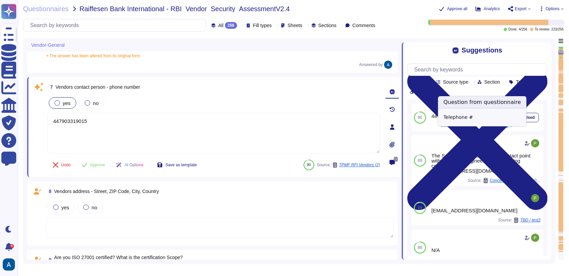
click at [471, 128] on span "TPMF / TPMF RFI Vendors (2)" at bounding box center [488, 126] width 51 height 4
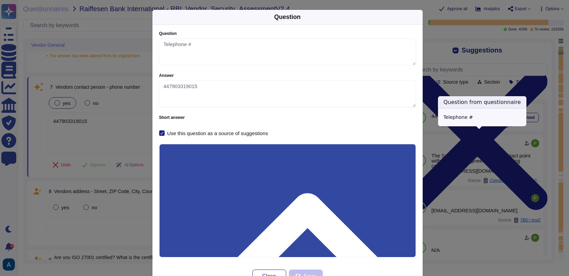
type textarea "Telephone #"
type textarea "447903319015"
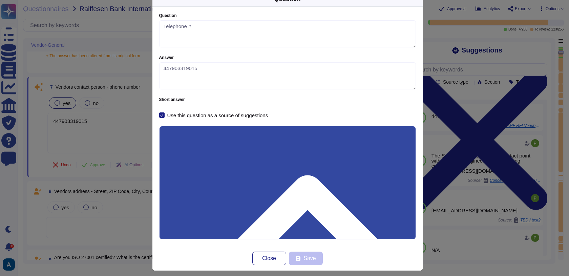
scroll to position [0, 0]
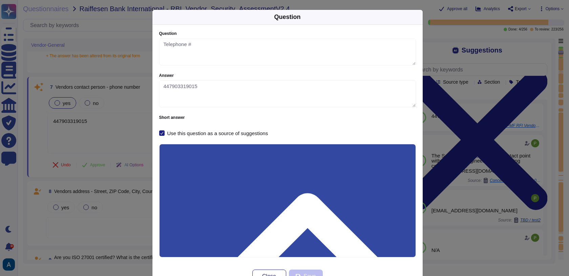
click at [462, 113] on div "Question Question Telephone # Answer 447903319015 Short answer Use this questio…" at bounding box center [284, 138] width 569 height 276
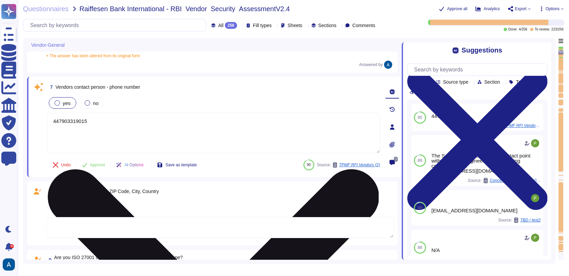
click at [63, 120] on textarea "447903319015" at bounding box center [213, 133] width 333 height 41
click at [146, 121] on textarea "447903319015" at bounding box center [213, 133] width 333 height 41
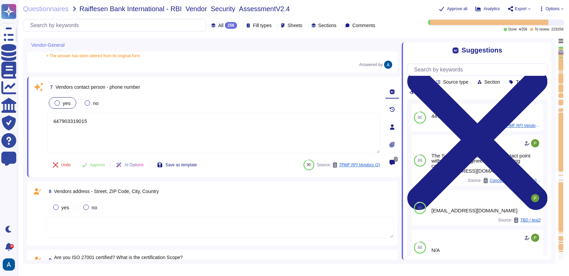
click at [137, 230] on textarea at bounding box center [220, 227] width 348 height 21
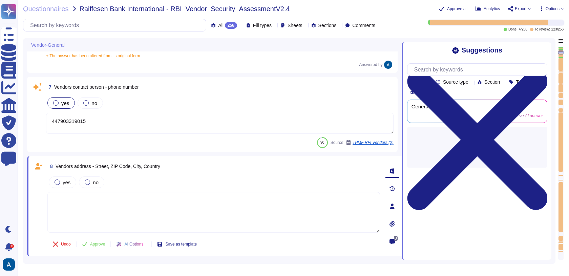
type textarea "At Colossyan Inc., we adhere to several standards for secure application and so…"
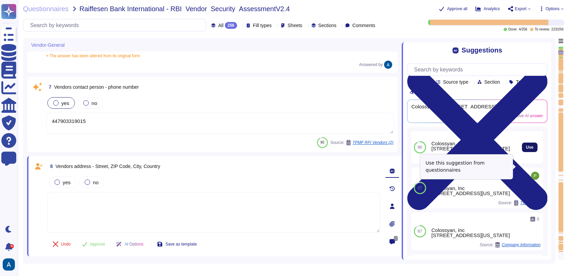
click at [526, 149] on span "Use" at bounding box center [529, 147] width 7 height 4
type textarea "Colossyan, Inc [STREET_ADDRESS][US_STATE]"
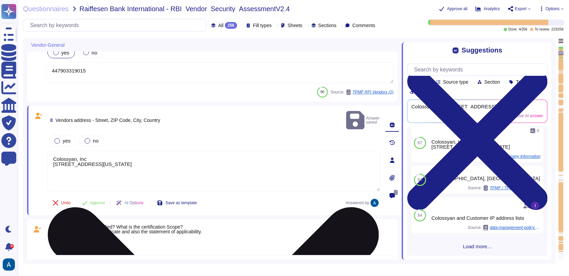
scroll to position [512, 0]
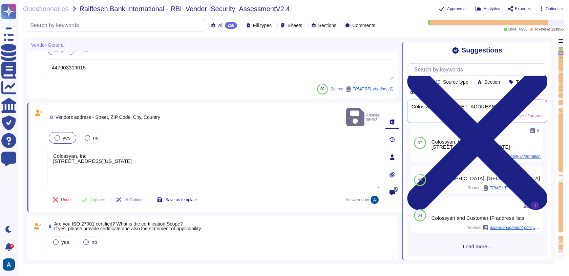
click at [67, 135] on span "yes" at bounding box center [67, 138] width 8 height 6
click at [98, 198] on span "Approve" at bounding box center [97, 200] width 15 height 4
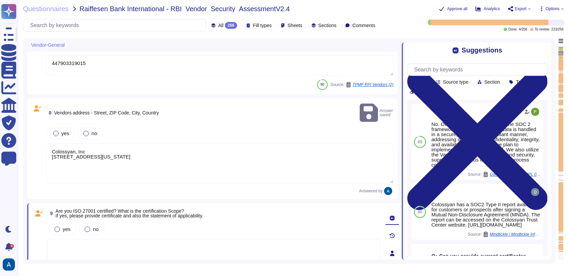
type textarea "At Colossyan Inc., we adhere to several standards for secure application and so…"
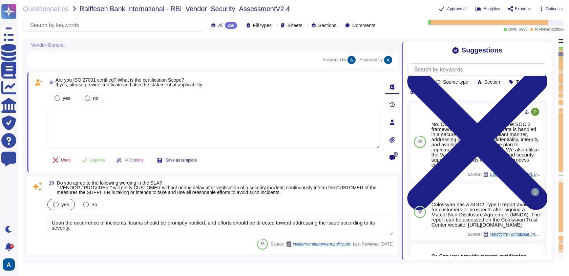
type textarea "Our incident reporting process is structured to ensure prompt communication and…"
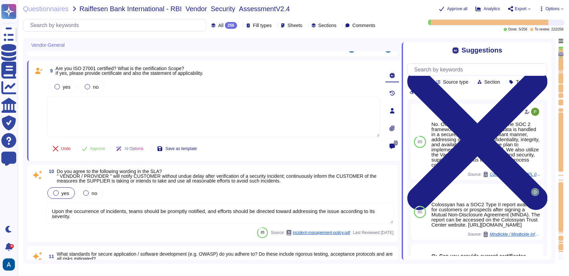
click at [167, 112] on textarea at bounding box center [213, 117] width 333 height 41
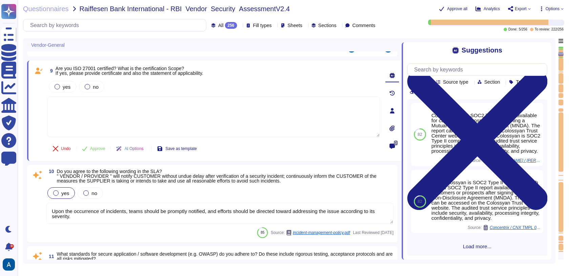
scroll to position [0, 0]
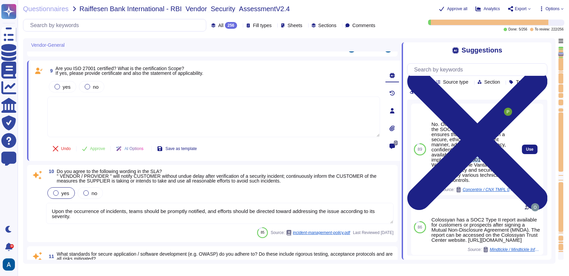
drag, startPoint x: 488, startPoint y: 166, endPoint x: 463, endPoint y: 167, distance: 24.4
click at [463, 167] on div "No. Our security program follows the SOC 2 framework, which ensures that data i…" at bounding box center [473, 152] width 82 height 61
copy div "ISO 27001"
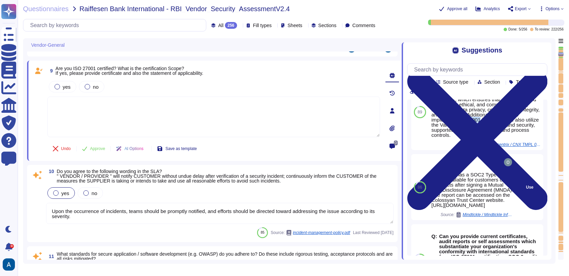
scroll to position [32, 0]
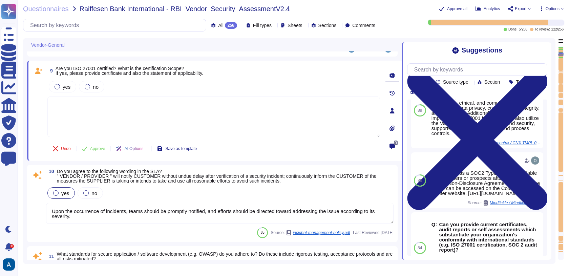
click at [226, 108] on textarea at bounding box center [213, 117] width 333 height 41
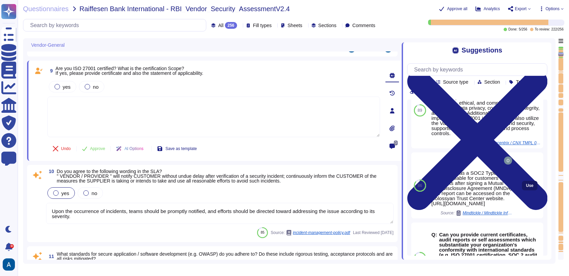
click at [526, 188] on span "Use" at bounding box center [529, 186] width 7 height 4
type textarea "Colossyan has a SOC2 Type II report available for customers or prospects after …"
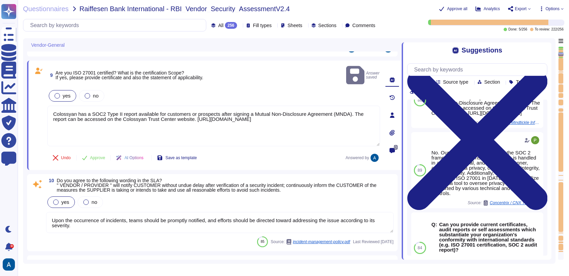
click at [63, 90] on div "yes" at bounding box center [62, 96] width 27 height 12
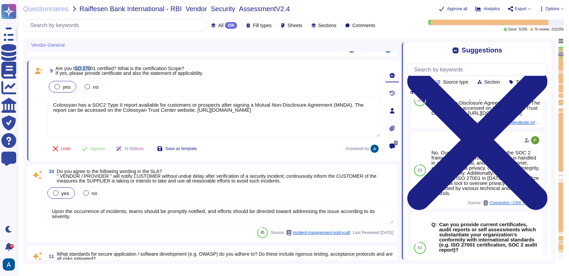
drag, startPoint x: 75, startPoint y: 69, endPoint x: 93, endPoint y: 69, distance: 18.0
click at [93, 69] on span "Are you ISO 27001 certified? What is the certification Scope? If yes, please pr…" at bounding box center [130, 71] width 148 height 10
click at [94, 69] on span "Are you ISO 27001 certified? What is the certification Scope? If yes, please pr…" at bounding box center [130, 71] width 148 height 10
click at [91, 84] on label "no" at bounding box center [92, 86] width 14 height 5
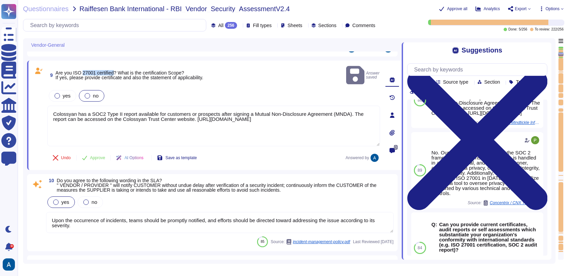
drag, startPoint x: 84, startPoint y: 65, endPoint x: 116, endPoint y: 65, distance: 31.8
click at [116, 70] on span "Are you ISO 27001 certified? What is the certification Scope? If yes, please pr…" at bounding box center [130, 75] width 148 height 10
click at [124, 70] on span "Are you ISO 27001 certified? What is the certification Scope? If yes, please pr…" at bounding box center [130, 75] width 148 height 10
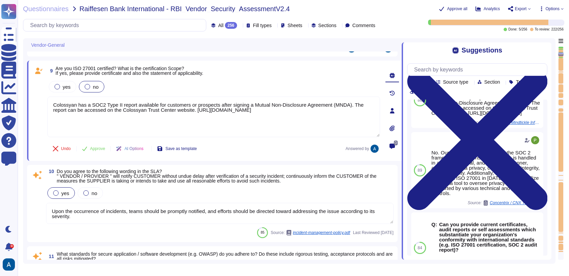
drag, startPoint x: 280, startPoint y: 112, endPoint x: 128, endPoint y: 79, distance: 156.0
click at [128, 80] on div "yes no Colossyan has a SOC2 Type II report available for customers or prospects…" at bounding box center [213, 109] width 333 height 58
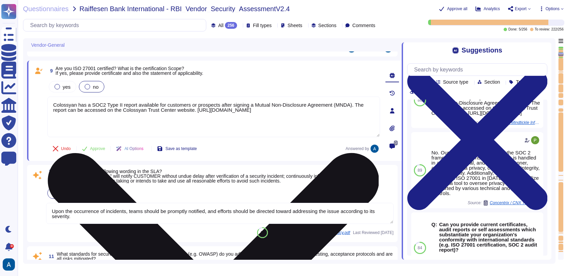
click at [224, 122] on textarea "Colossyan has a SOC2 Type II report available for customers or prospects after …" at bounding box center [213, 117] width 333 height 41
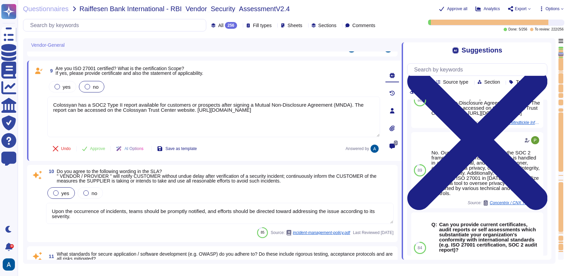
click at [237, 151] on div "Undo Approve AI Options Save as template Answered by" at bounding box center [213, 149] width 333 height 16
click at [94, 147] on span "Approve" at bounding box center [97, 149] width 15 height 4
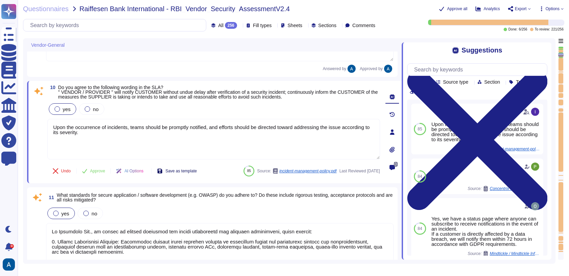
type textarea "Our incident reporting process is structured to ensure prompt communication and…"
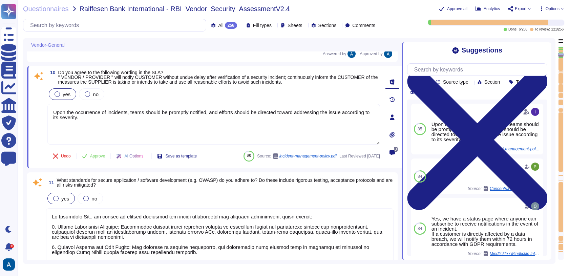
scroll to position [728, 0]
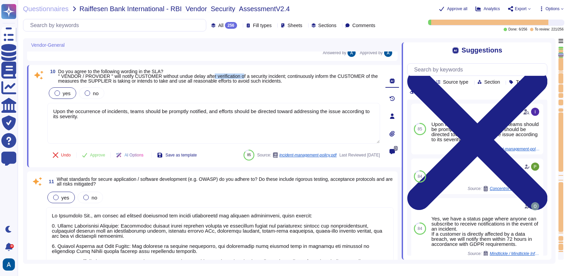
drag, startPoint x: 219, startPoint y: 74, endPoint x: 252, endPoint y: 74, distance: 32.9
click at [252, 74] on span "Do you agree to the following wording in the SLA? " VENDOR / PROVIDER " will no…" at bounding box center [218, 76] width 320 height 15
click at [141, 80] on span "Do you agree to the following wording in the SLA? " VENDOR / PROVIDER " will no…" at bounding box center [218, 76] width 320 height 15
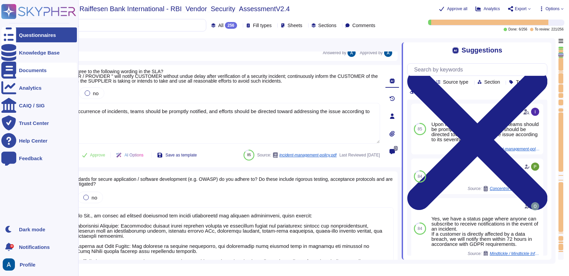
drag, startPoint x: 181, startPoint y: 121, endPoint x: 14, endPoint y: 68, distance: 175.1
click at [14, 68] on div "Questionnaires Knowledge Base Documents Analytics CAIQ / SIG Trust Center Help …" at bounding box center [284, 138] width 569 height 276
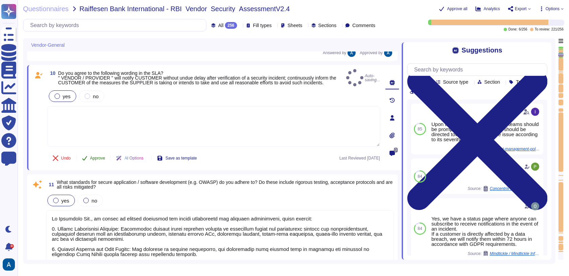
click at [99, 152] on button "Approve" at bounding box center [94, 158] width 34 height 14
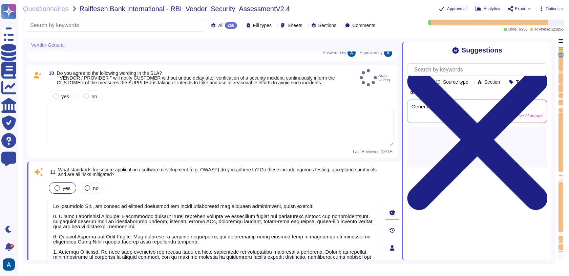
type textarea "Upon the occurrence of incidents, teams should be promptly notified, and effort…"
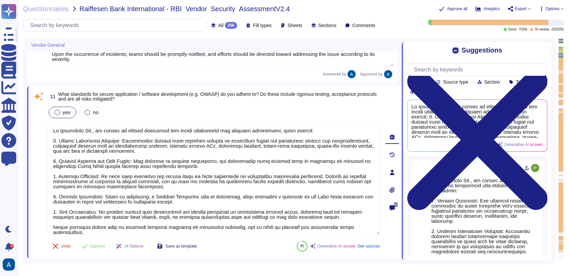
scroll to position [802, 0]
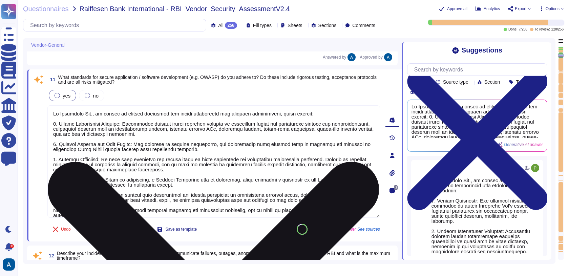
click at [147, 157] on textarea at bounding box center [213, 161] width 333 height 112
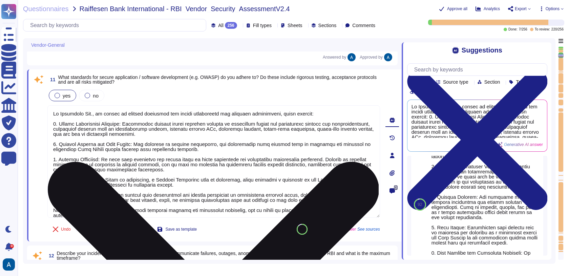
scroll to position [60, 0]
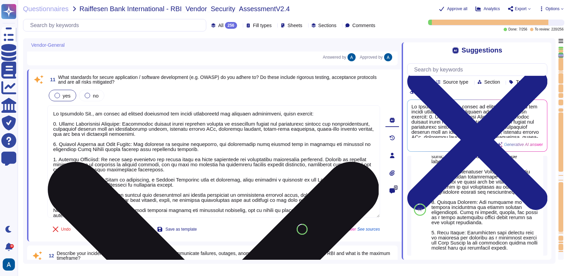
click at [344, 179] on textarea at bounding box center [213, 161] width 333 height 112
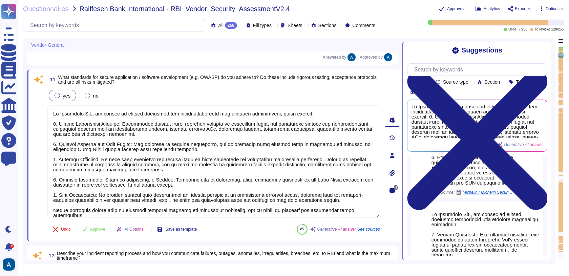
scroll to position [229, 0]
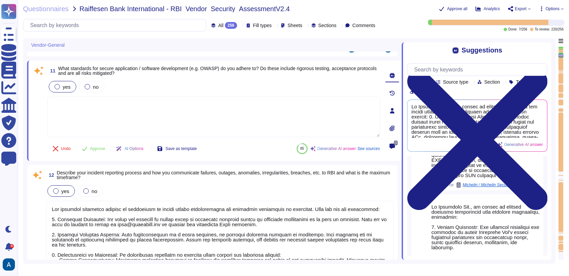
type textarea "All employees receive security awareness training at least once a year, and sof…"
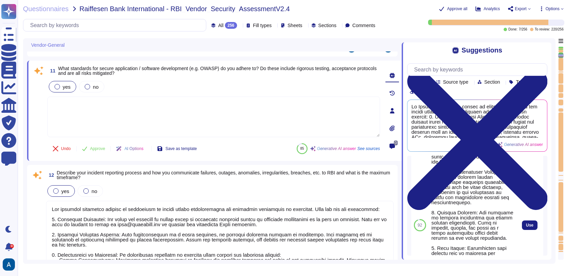
scroll to position [69, 0]
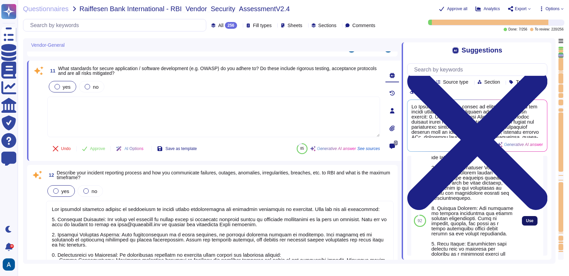
click at [526, 223] on span "Use" at bounding box center [529, 221] width 7 height 4
type textarea "At Colossyan Inc., we adhere to several software development best practice guid…"
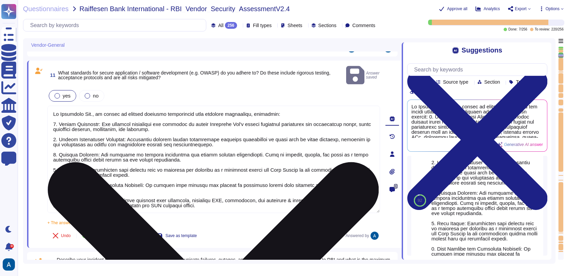
scroll to position [0, 0]
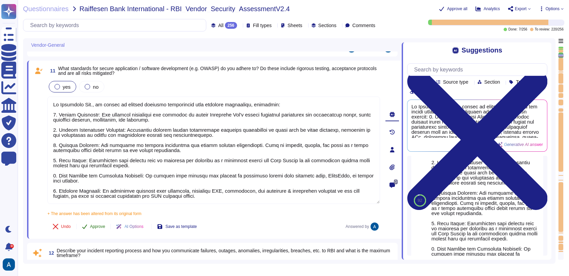
click at [104, 220] on button "Approve" at bounding box center [94, 227] width 34 height 14
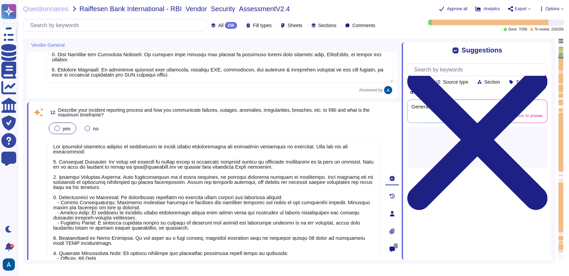
type textarea "All employees receive security awareness training at least once a year, and sof…"
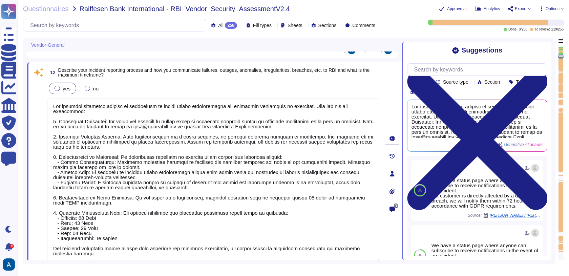
type textarea "Colossyan does not have any major incidents in the past. The status of incident…"
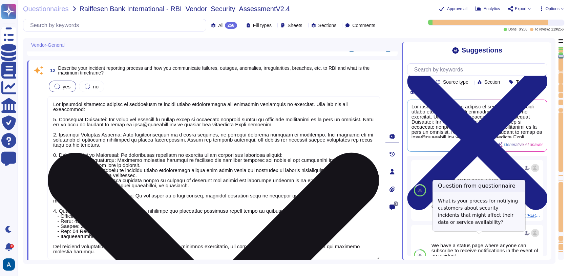
click at [301, 182] on textarea at bounding box center [213, 177] width 333 height 163
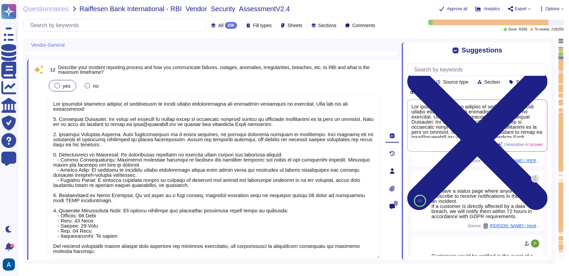
scroll to position [952, 0]
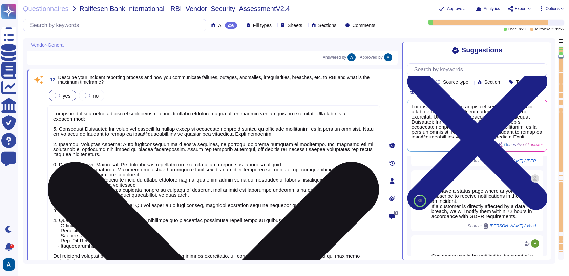
click at [288, 134] on textarea at bounding box center [213, 186] width 333 height 163
click at [284, 140] on textarea at bounding box center [213, 186] width 333 height 163
click at [263, 160] on textarea at bounding box center [213, 186] width 333 height 163
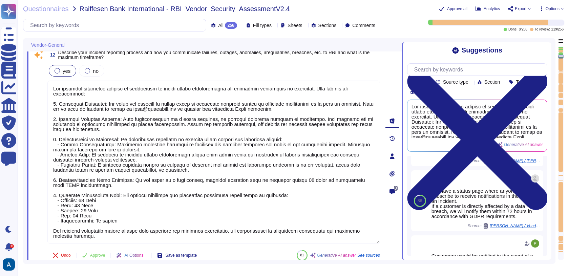
scroll to position [995, 0]
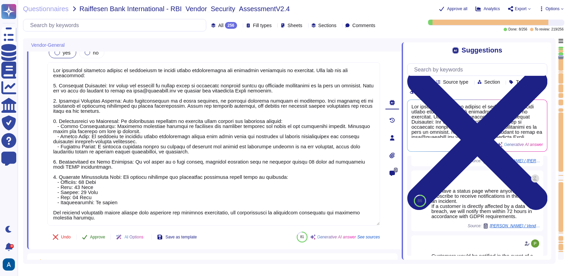
click at [103, 235] on span "Approve" at bounding box center [97, 237] width 15 height 4
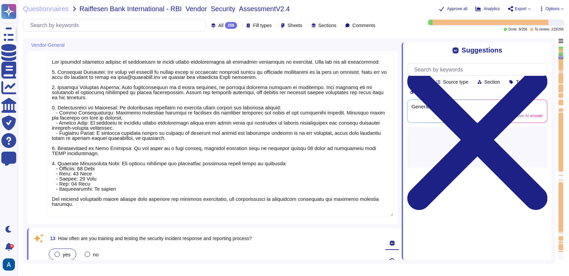
type textarea "Colossyan does not have any major incidents in the past. The status of incident…"
type textarea "Yes. We support both email+password authentication, as well as SSO, with Azure …"
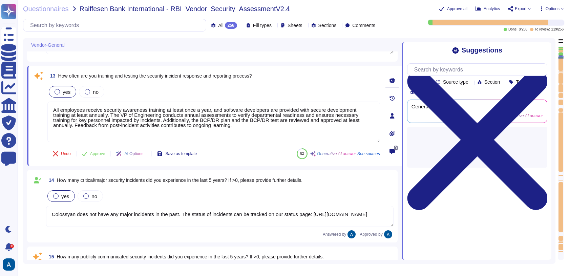
scroll to position [1167, 0]
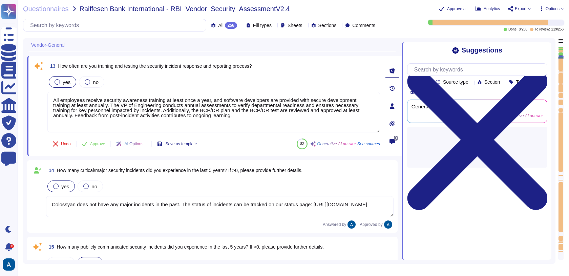
type textarea "Yes. We support both email+password authentication, as well as SSO, with Azure …"
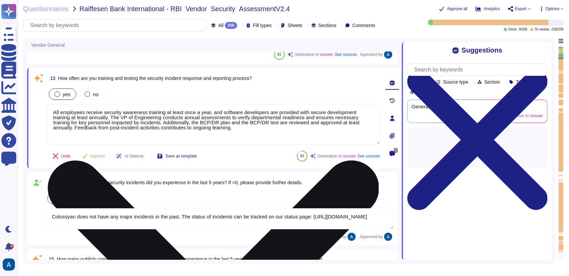
type textarea "Yes. We support both email+password authentication, as well as SSO, with Azure …"
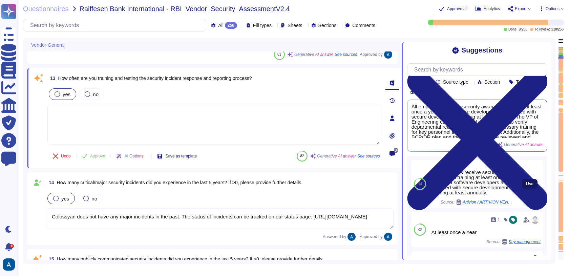
click at [528, 188] on button "Use" at bounding box center [530, 183] width 16 height 9
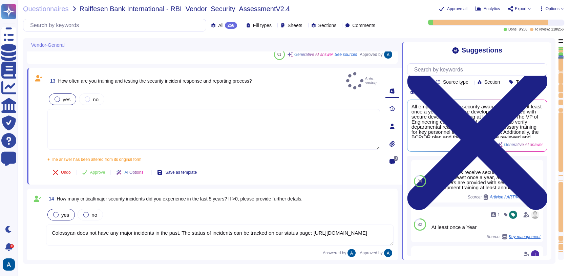
type textarea "All employees receive security awareness training at least once a year, and sof…"
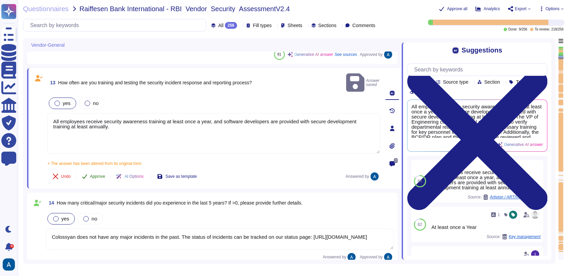
click at [102, 174] on span "Approve" at bounding box center [97, 176] width 15 height 4
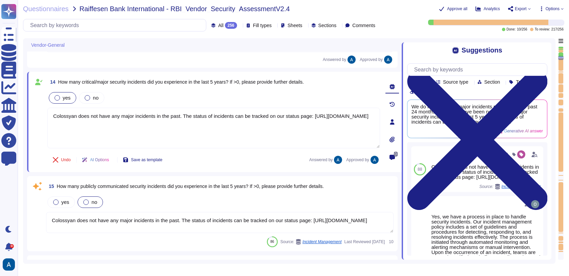
type textarea "Yes. We support both email+password authentication, as well as SSO, with Azure …"
type textarea "Yes, our solution supports federated authentication via standard protocols, inc…"
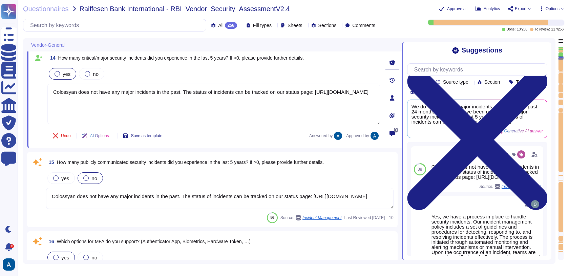
scroll to position [1271, 0]
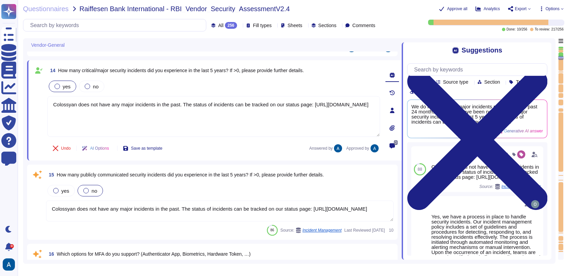
click at [167, 203] on textarea "Colossyan does not have any major incidents in the past. The status of incident…" at bounding box center [220, 211] width 348 height 21
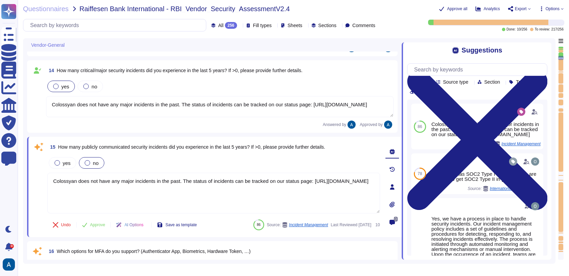
click at [70, 156] on div "yes no" at bounding box center [213, 163] width 333 height 14
click at [68, 161] on span "yes" at bounding box center [67, 163] width 8 height 6
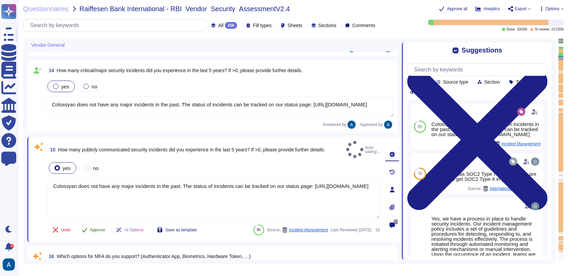
click at [95, 228] on span "Approve" at bounding box center [97, 230] width 15 height 4
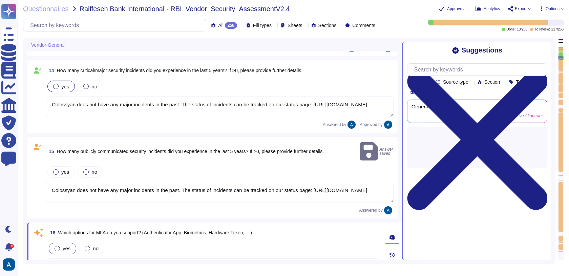
type textarea "Yes, our solution supports federated authentication via standard protocols, inc…"
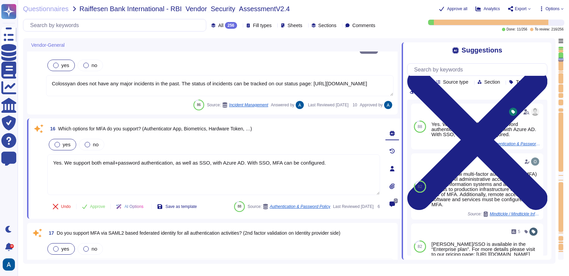
type textarea "Yes, our solution supports provisioning user entitlements and user group member…"
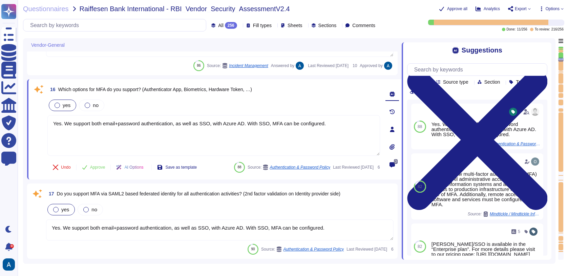
scroll to position [1418, 0]
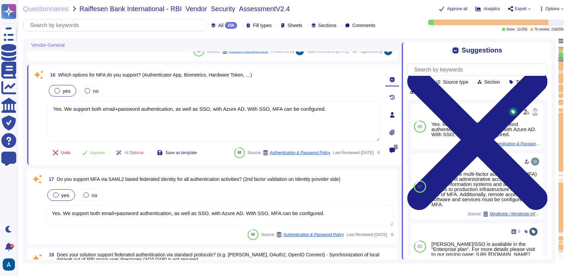
click at [136, 221] on textarea "Yes. We support both email+password authentication, as well as SSO, with Azure …" at bounding box center [220, 215] width 348 height 21
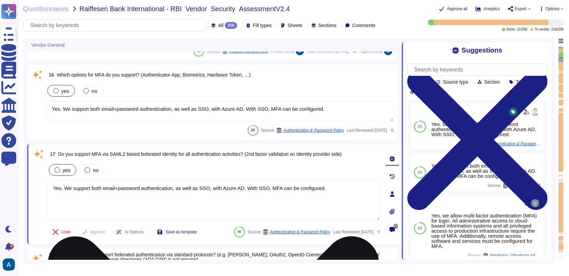
click at [360, 206] on textarea "Yes. We support both email+password authentication, as well as SSO, with Azure …" at bounding box center [213, 200] width 333 height 41
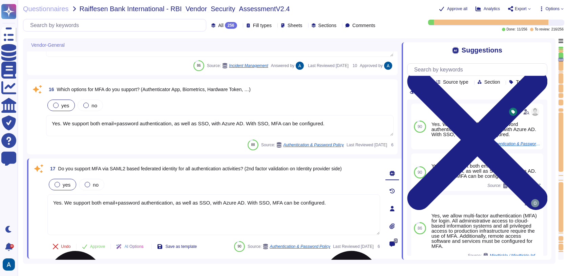
type textarea "All employees receive security awareness training at least once a year, and sof…"
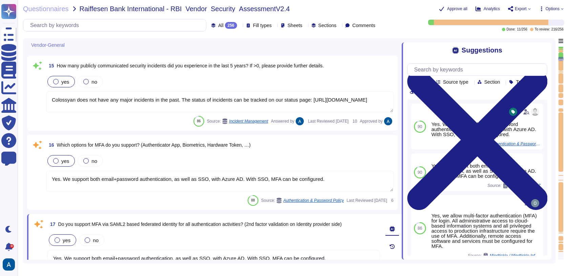
type textarea "Our incident reporting process is structured to ensure prompt communication and…"
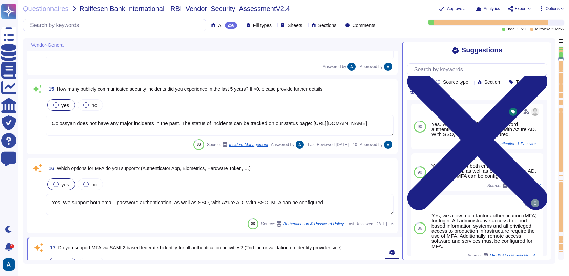
scroll to position [1308, 0]
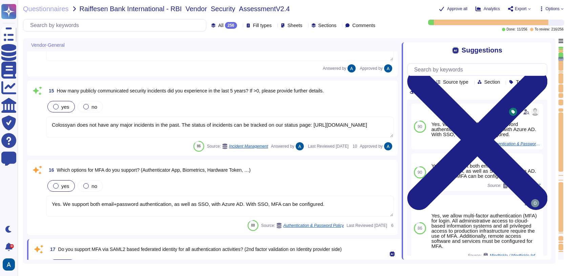
click at [256, 191] on div "yes no Yes. We support both email+password authentication, as well as SSO, with…" at bounding box center [220, 198] width 348 height 39
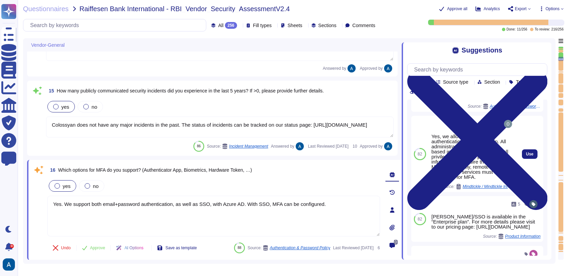
scroll to position [38, 0]
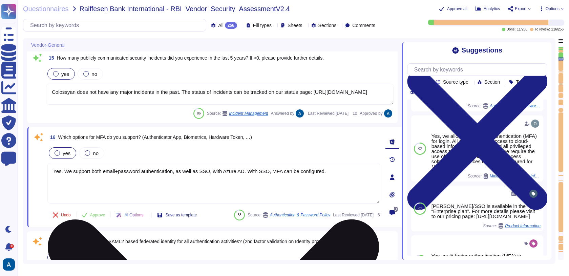
type textarea "Yes, our solution supports provisioning user entitlements and user group member…"
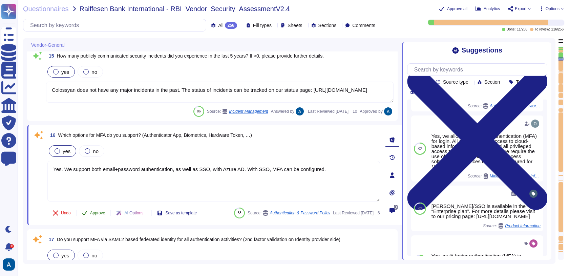
click at [97, 211] on span "Approve" at bounding box center [97, 213] width 15 height 4
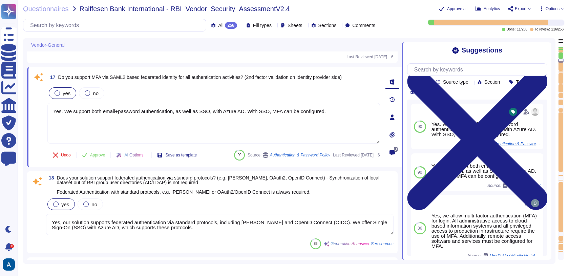
scroll to position [1466, 0]
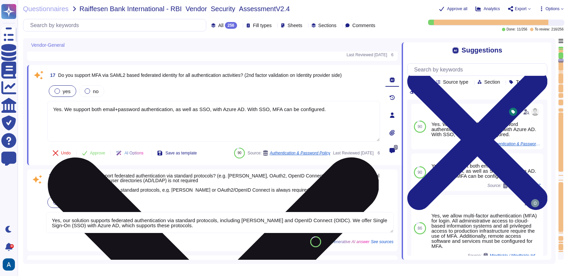
click at [168, 126] on textarea "Yes. We support both email+password authentication, as well as SSO, with Azure …" at bounding box center [213, 121] width 333 height 41
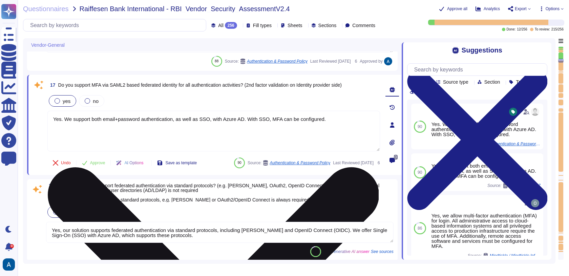
scroll to position [1474, 0]
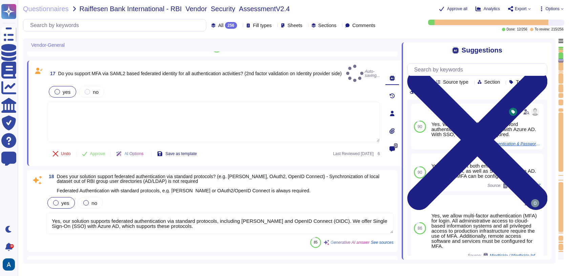
type textarea "None Needed."
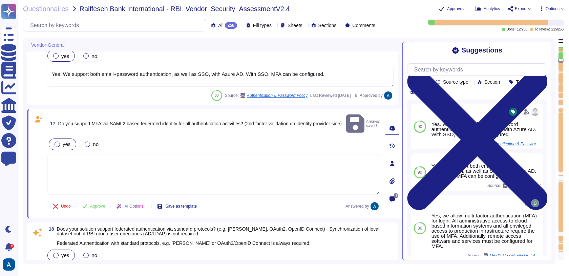
type textarea "Colossyan does not have any major incidents in the past. The status of incident…"
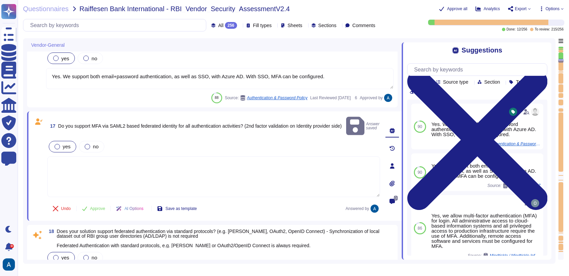
click at [304, 157] on textarea at bounding box center [213, 177] width 333 height 41
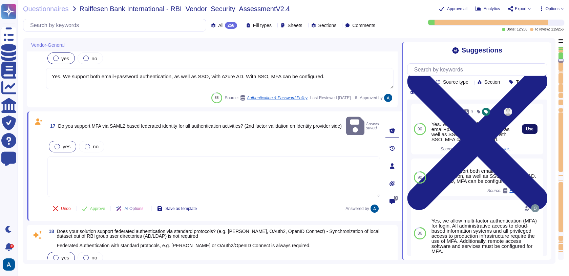
click at [522, 134] on button "Use" at bounding box center [530, 128] width 16 height 9
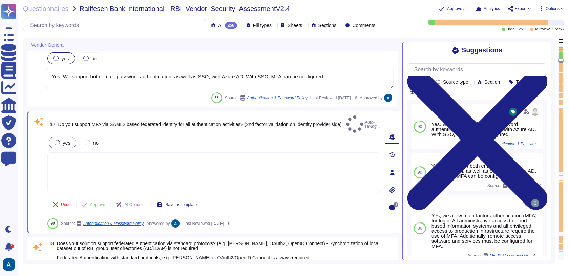
type textarea "Yes. We support both email+password authentication, as well as SSO, with Azure …"
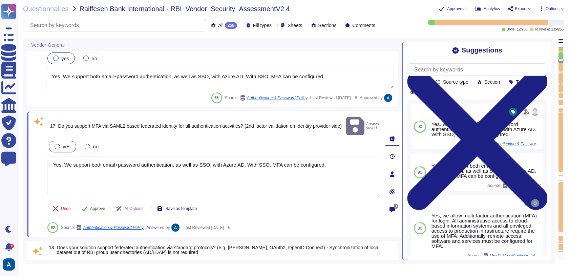
click at [92, 202] on button "Approve" at bounding box center [94, 209] width 34 height 14
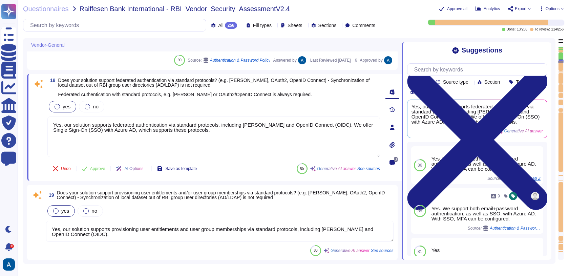
type textarea "None Needed."
type textarea "We have our own alerting system in place, which alerts us if it detects anythin…"
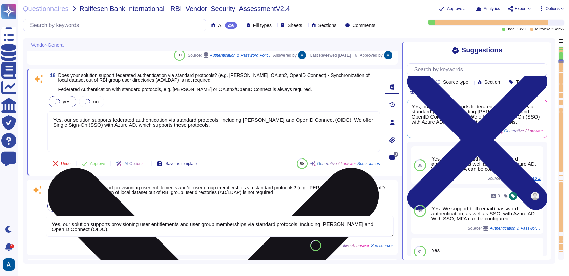
scroll to position [1569, 0]
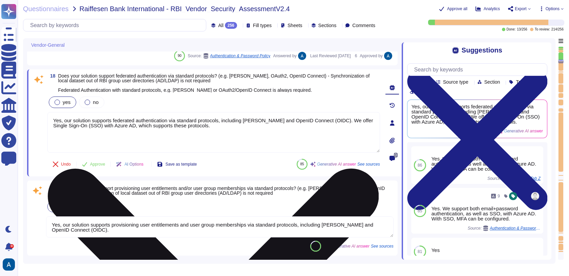
click at [125, 121] on textarea "Yes, our solution supports federated authentication via standard protocols, inc…" at bounding box center [213, 132] width 333 height 41
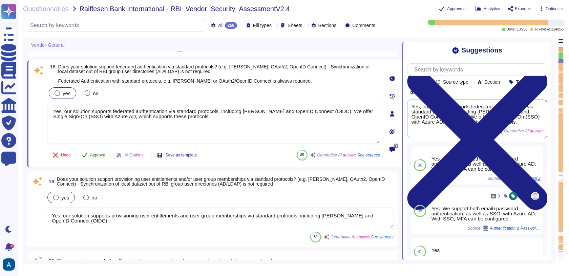
click at [103, 153] on span "Approve" at bounding box center [97, 155] width 15 height 4
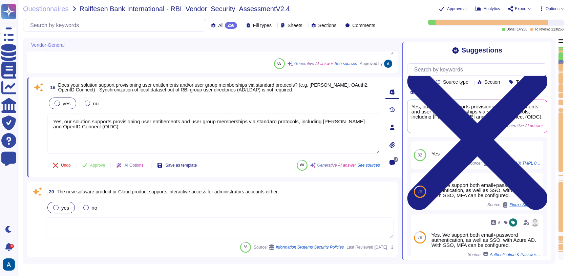
scroll to position [1651, 0]
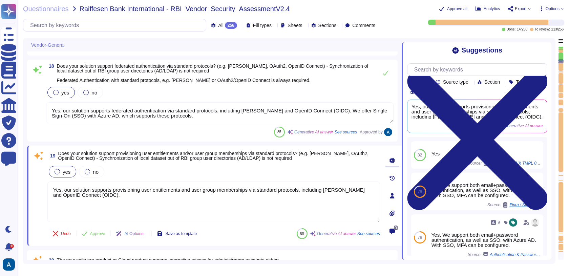
type textarea "Yes. We support both email+password authentication, as well as SSO, with Azure …"
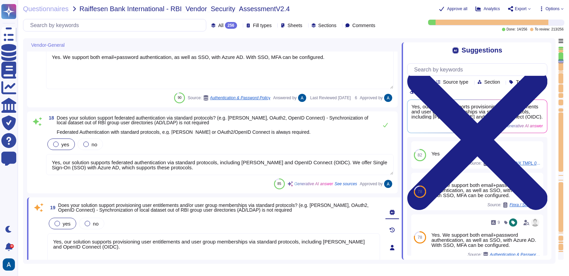
type textarea "Colossyan does not have any major incidents in the past. The status of incident…"
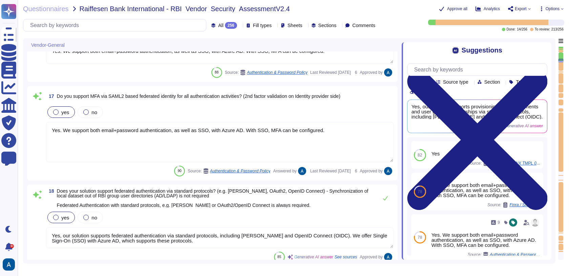
type textarea "Colossyan does not have any major incidents in the past. The status of incident…"
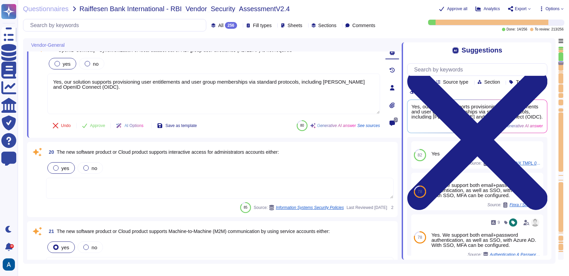
type textarea "None Needed."
type textarea "We have our own alerting system in place, which alerts us if it detects anythin…"
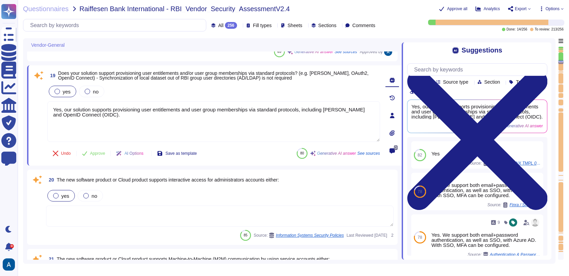
scroll to position [1644, 0]
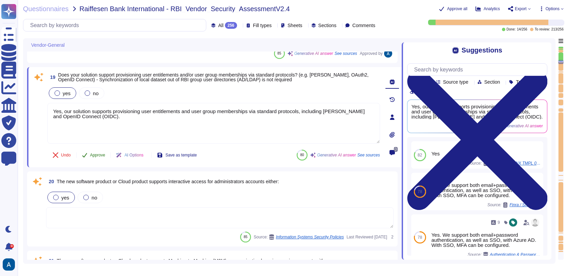
click at [105, 151] on button "Approve" at bounding box center [94, 155] width 34 height 14
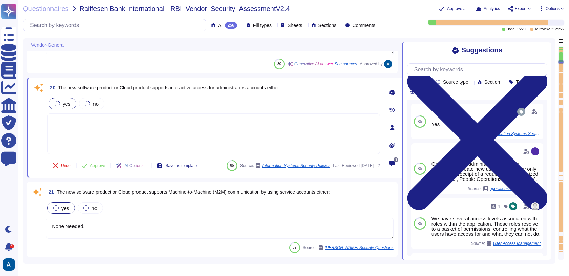
scroll to position [1727, 0]
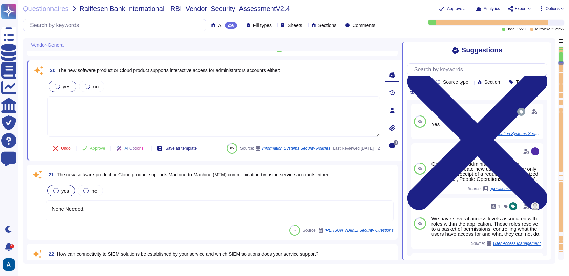
type textarea "Passwords are stored using appropriate cryptographic protections, either throug…"
drag, startPoint x: 168, startPoint y: 69, endPoint x: 265, endPoint y: 74, distance: 96.4
click at [265, 74] on span "20 The new software product or Cloud product supports interactive access for ad…" at bounding box center [163, 70] width 233 height 12
click at [281, 73] on span "20 The new software product or Cloud product supports interactive access for ad…" at bounding box center [163, 70] width 233 height 12
click at [95, 146] on span "Approve" at bounding box center [97, 148] width 15 height 4
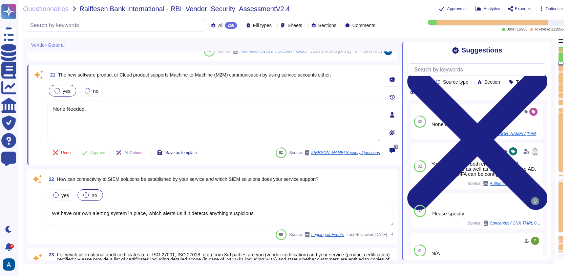
type textarea "Yes, we maintain an inventory of assets, including hardware and software, and a…"
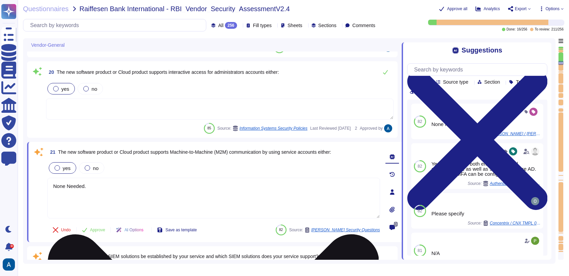
type textarea "Passwords are stored using appropriate cryptographic protections, either throug…"
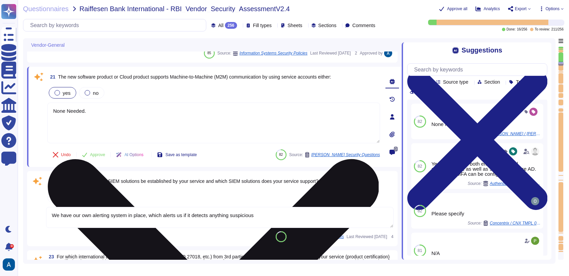
type textarea "Yes, we maintain an inventory of assets, including hardware and software, and a…"
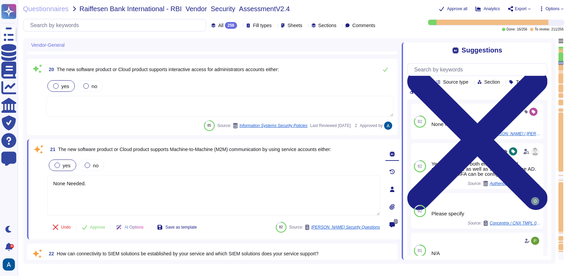
scroll to position [1710, 0]
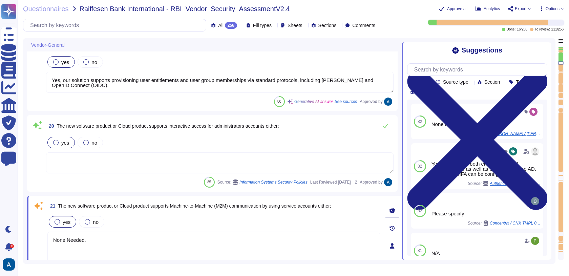
type textarea "Yes. We support both email+password authentication, as well as SSO, with Azure …"
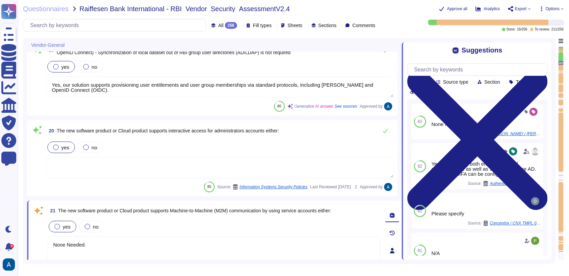
type textarea "Passwords are stored using appropriate cryptographic protections, either throug…"
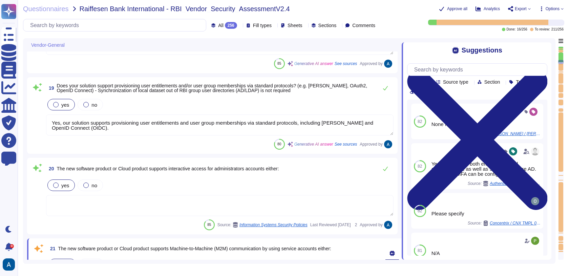
scroll to position [1606, 0]
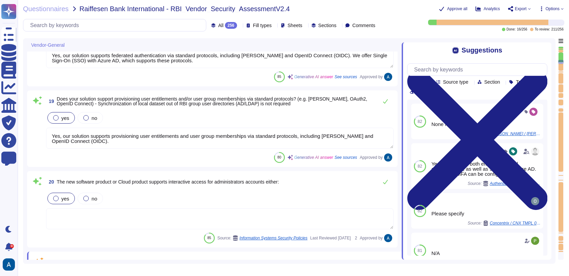
type textarea "Yes. We support both email+password authentication, as well as SSO, with Azure …"
click at [250, 214] on textarea at bounding box center [220, 218] width 348 height 21
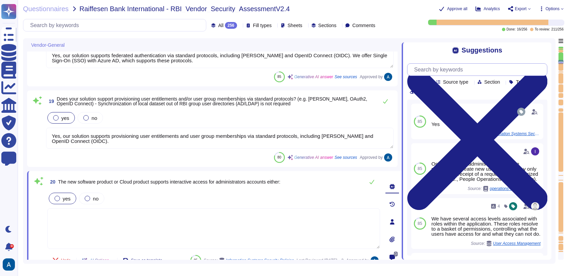
click at [451, 70] on input "text" at bounding box center [479, 70] width 136 height 12
paste input "he new software product or Cloud product supports either a) Directory Services …"
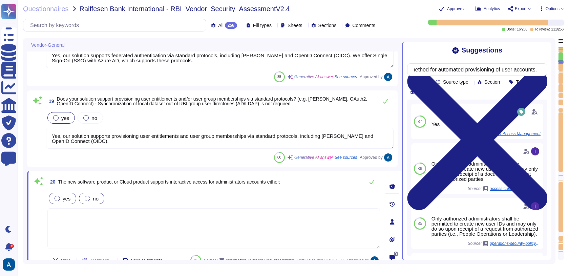
click at [90, 193] on div "no" at bounding box center [91, 199] width 25 height 12
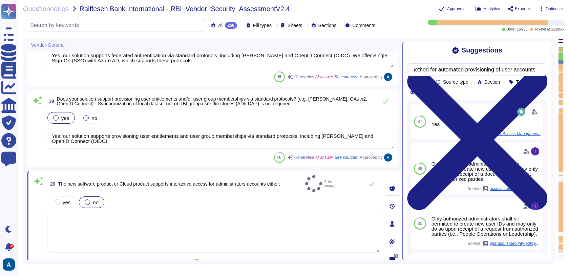
scroll to position [0, 0]
click at [73, 201] on div "yes" at bounding box center [62, 207] width 27 height 12
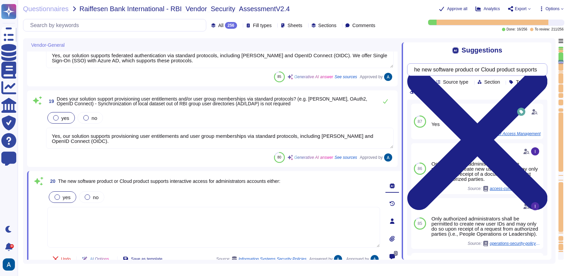
click at [453, 66] on input "he new software product or Cloud product supports either a) Directory Services …" at bounding box center [475, 70] width 129 height 12
paste input "Directory Services ("
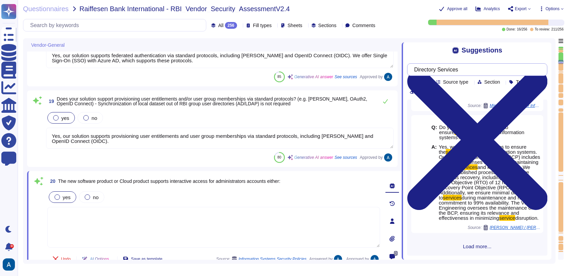
scroll to position [122, 0]
drag, startPoint x: 443, startPoint y: 73, endPoint x: 443, endPoint y: 68, distance: 4.8
click at [443, 68] on input "Directory Services" at bounding box center [475, 70] width 129 height 12
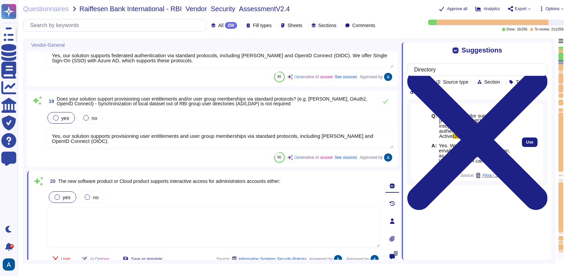
click at [484, 162] on span "Yes. We support both email+password authentication, as well as SSO, with Azure …" at bounding box center [474, 156] width 71 height 26
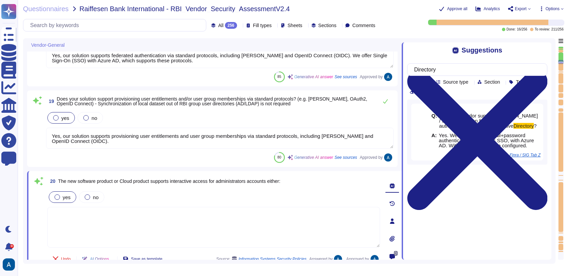
click at [498, 213] on div "Suggestions Directory Team Source type Section Tags Clear filters Q: Does the v…" at bounding box center [477, 151] width 150 height 218
click at [435, 66] on input "Directory" at bounding box center [475, 70] width 129 height 12
paste input "automated provisioning"
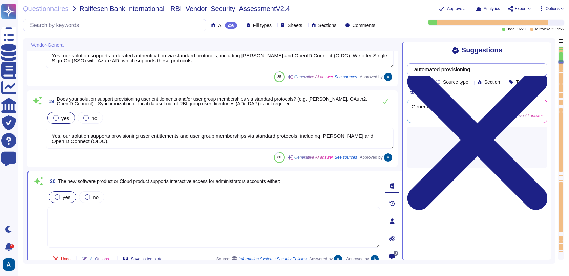
type input "automated provisioning"
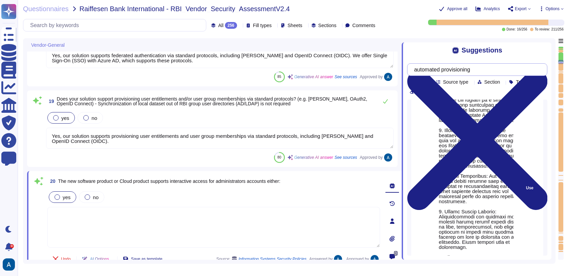
scroll to position [126, 0]
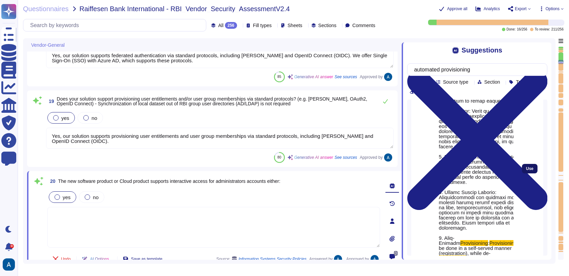
click at [526, 171] on span "Use" at bounding box center [529, 169] width 7 height 4
type textarea "Yes, there is a documented account/access provisioning and de-provisioning proc…"
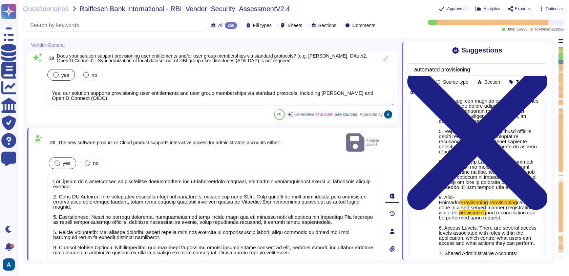
type textarea "We have our own alerting system in place, which alerts us if it detects anythin…"
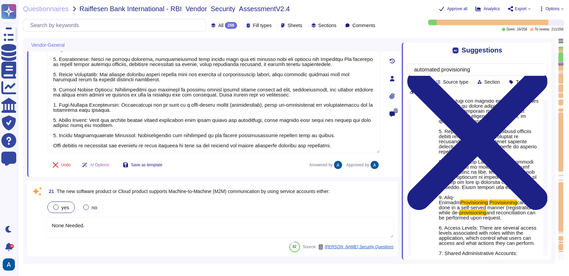
scroll to position [1803, 0]
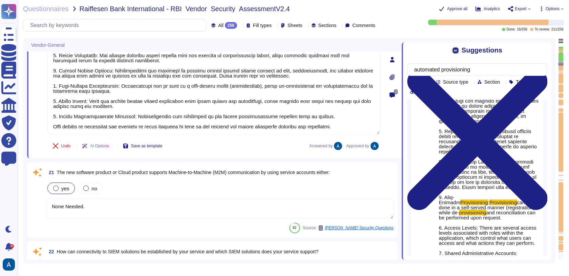
type textarea "Passwords are stored using appropriate cryptographic protections, either throug…"
click at [475, 70] on input "automated provisioning" at bounding box center [475, 70] width 129 height 12
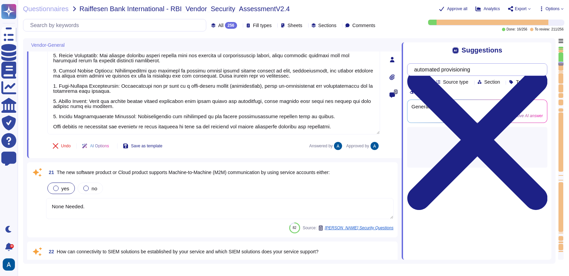
scroll to position [0, 0]
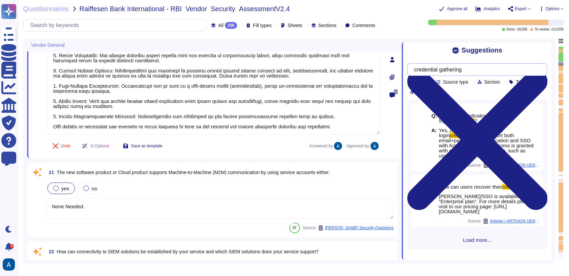
click at [467, 64] on input "credential gathering" at bounding box center [475, 70] width 129 height 12
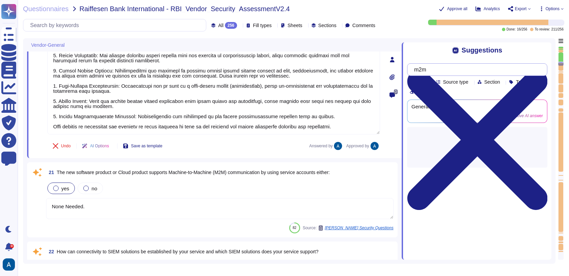
type input "m2m"
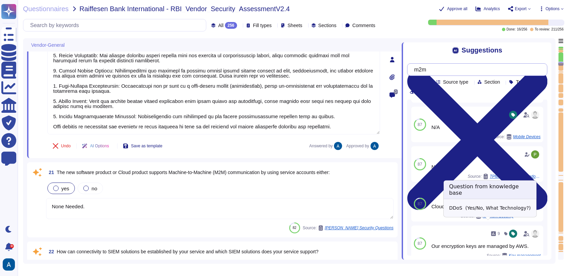
scroll to position [71, 0]
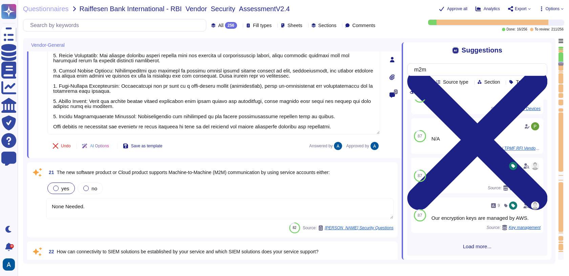
click at [151, 214] on textarea "None Needed." at bounding box center [220, 208] width 348 height 21
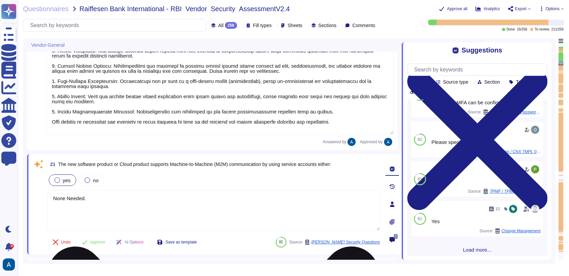
scroll to position [0, 0]
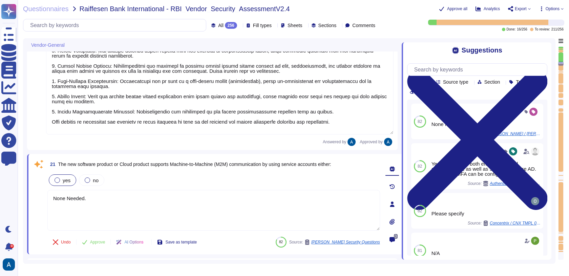
drag, startPoint x: 150, startPoint y: 214, endPoint x: 21, endPoint y: 207, distance: 130.0
click at [21, 207] on div "Questionnaires Raiffesen Bank International - RBI_Vendor_Security_AssessmentV2.…" at bounding box center [294, 138] width 552 height 276
type textarea "N"
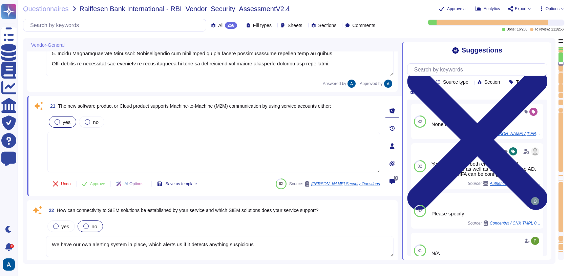
type textarea "Passwords are stored using appropriate cryptographic protections, either throug…"
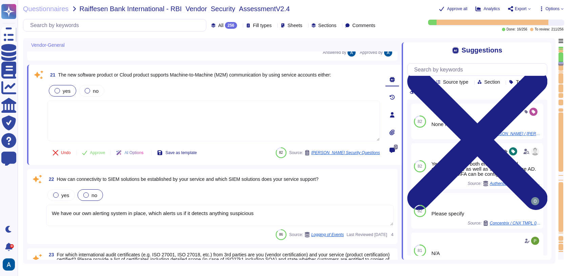
type textarea "Yes, we maintain an inventory of assets, including hardware and software, and a…"
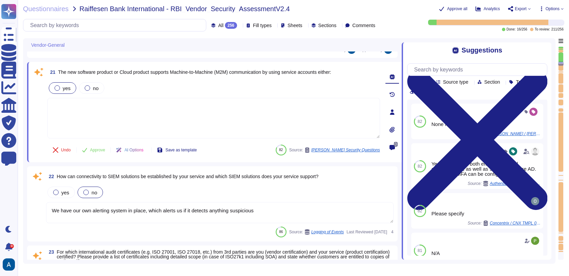
click at [129, 210] on textarea "We have our own alerting system in place, which alerts us if it detects anythin…" at bounding box center [220, 212] width 348 height 21
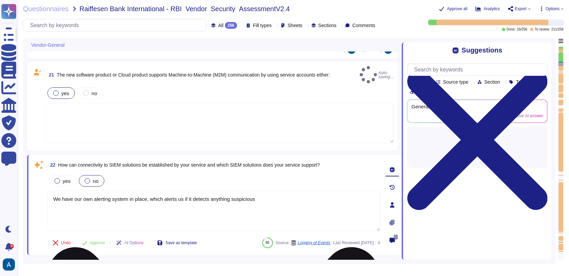
type textarea "Yes, we maintain an inventory of assets, including hardware and software, and a…"
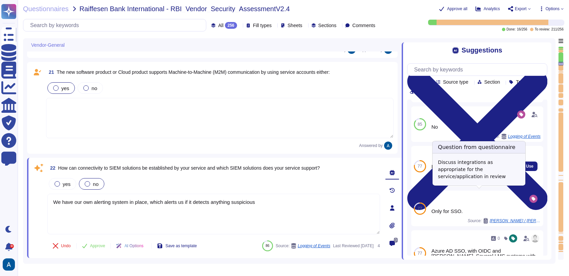
scroll to position [43, 0]
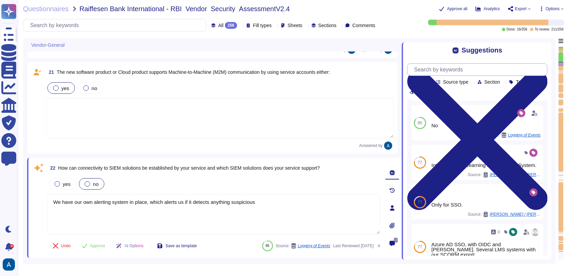
click at [469, 74] on input "text" at bounding box center [479, 70] width 136 height 12
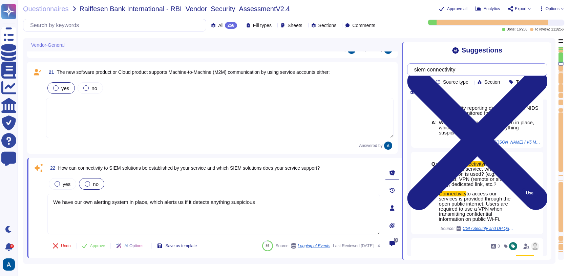
scroll to position [18, 0]
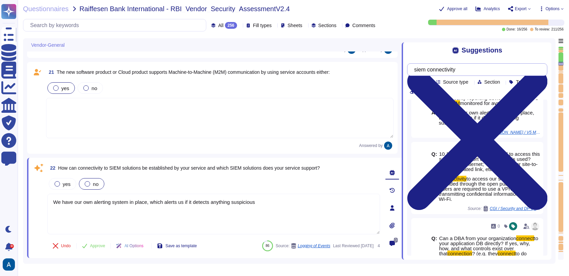
click at [466, 70] on input "siem connectivity" at bounding box center [475, 70] width 129 height 12
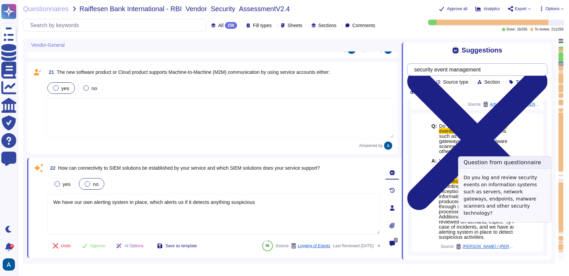
scroll to position [102, 0]
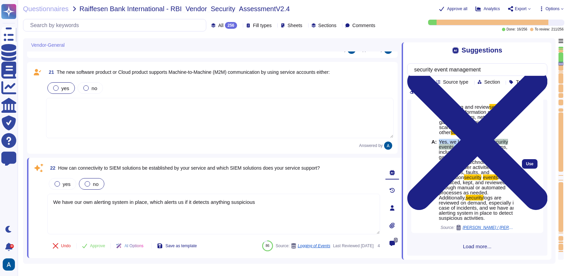
drag, startPoint x: 439, startPoint y: 134, endPoint x: 450, endPoint y: 144, distance: 14.2
click at [451, 144] on span "Yes, we log and review security events on information systems, including server…" at bounding box center [479, 179] width 81 height 81
click at [450, 144] on span "on information systems, including servers, network gateways, and other" at bounding box center [473, 154] width 69 height 21
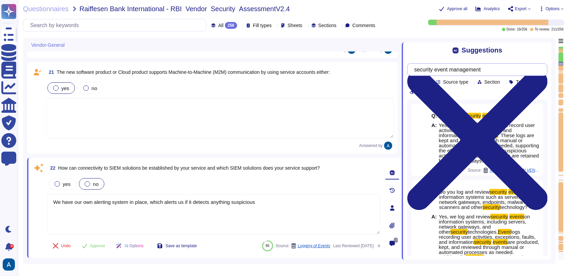
drag, startPoint x: 489, startPoint y: 68, endPoint x: 421, endPoint y: 66, distance: 68.1
click at [421, 66] on input "security event management" at bounding box center [475, 70] width 129 height 12
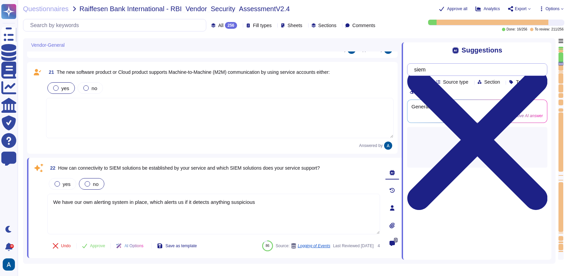
type input "siem"
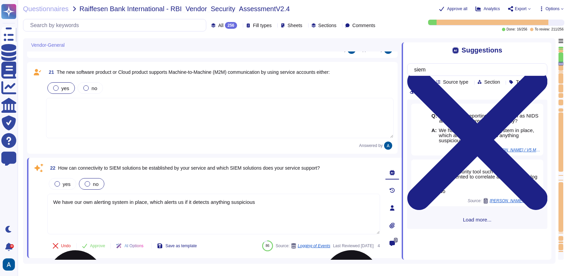
click at [284, 199] on textarea "We have our own alerting system in place, which alerts us if it detects anythin…" at bounding box center [213, 214] width 333 height 41
click at [72, 183] on div "yes" at bounding box center [62, 184] width 27 height 12
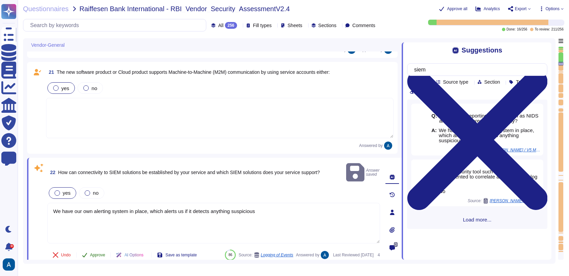
click at [98, 253] on span "Approve" at bounding box center [97, 255] width 15 height 4
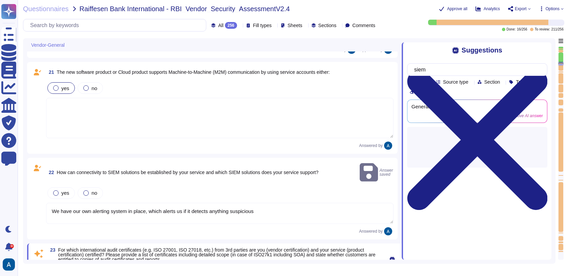
scroll to position [2023, 0]
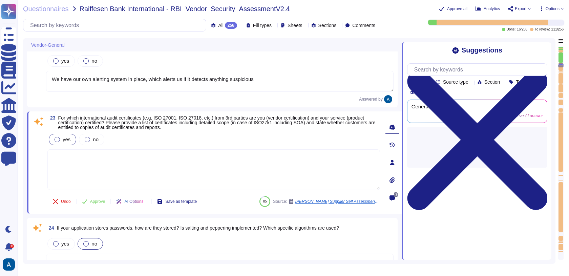
type textarea "Yes, we maintain an inventory of assets, including hardware and software, and a…"
type textarea "Linux based servers"
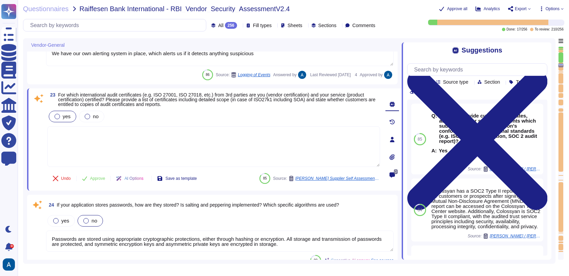
type textarea "Yes, there is a documented account/access provisioning and de-provisioning proc…"
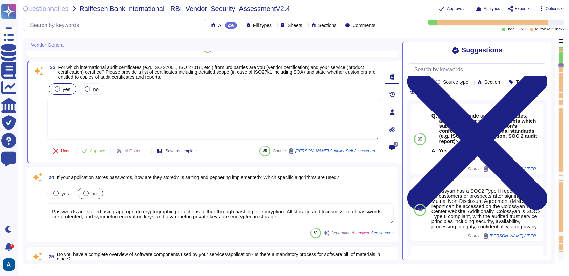
scroll to position [2063, 0]
click at [166, 210] on textarea "Passwords are stored using appropriate cryptographic protections, either throug…" at bounding box center [220, 213] width 348 height 21
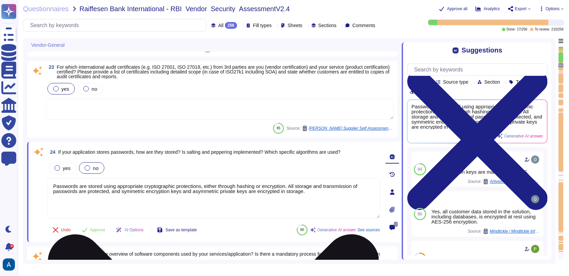
click at [199, 186] on textarea "Passwords are stored using appropriate cryptographic protections, either throug…" at bounding box center [213, 198] width 333 height 41
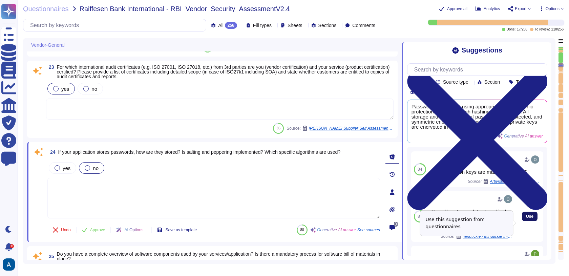
click at [529, 221] on button "Use" at bounding box center [530, 216] width 16 height 9
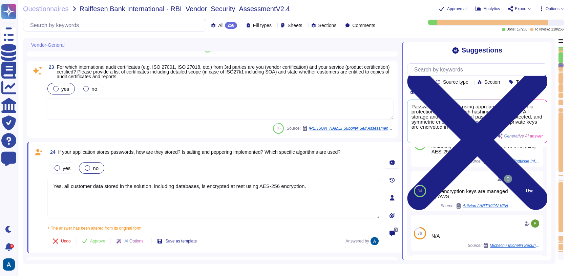
scroll to position [28, 0]
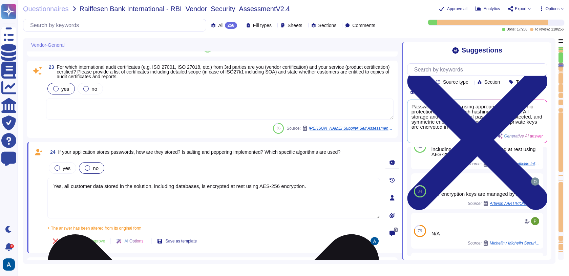
click at [286, 187] on textarea "Yes, all customer data stored in the solution, including databases, is encrypte…" at bounding box center [213, 198] width 333 height 41
click at [341, 184] on textarea "Yes, all customer data stored in the solution, including databases, is encrypte…" at bounding box center [213, 198] width 333 height 41
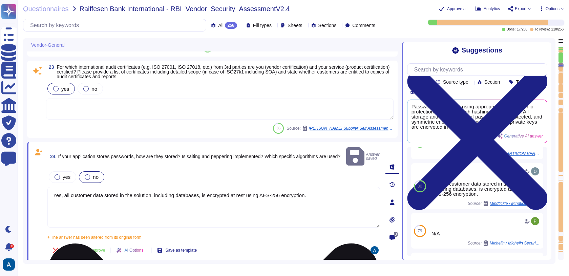
click at [347, 191] on textarea "Yes, all customer data stored in the solution, including databases, is encrypte…" at bounding box center [213, 207] width 333 height 41
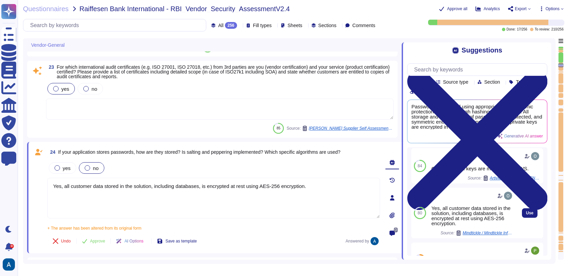
scroll to position [0, 0]
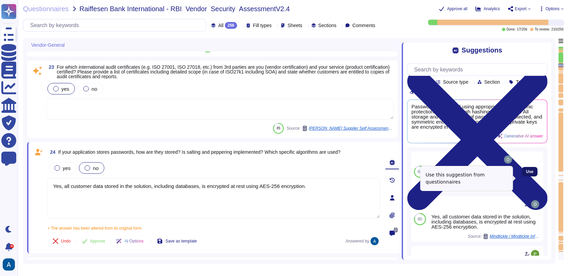
click at [528, 175] on button "Use" at bounding box center [530, 171] width 16 height 9
type textarea "Yes, all customer data stored in the solution, including databases, is encrypte…"
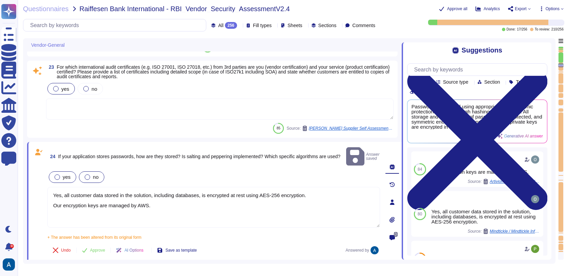
click at [61, 174] on label "yes" at bounding box center [63, 176] width 16 height 5
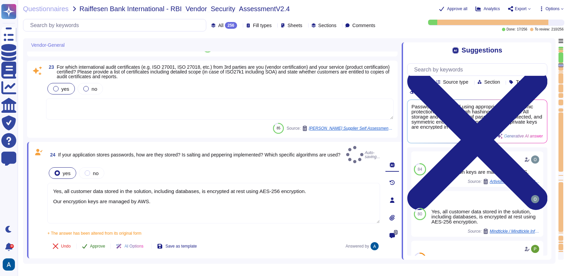
click at [93, 244] on span "Approve" at bounding box center [97, 246] width 15 height 4
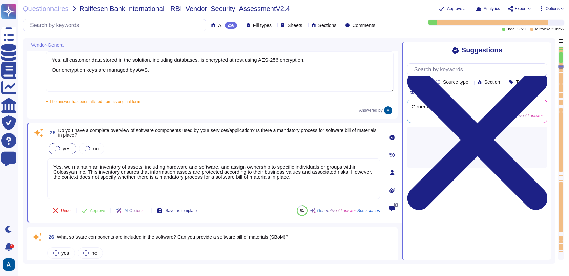
type textarea "Yes, our service utilizes Artificial Intelligence functionality, specifically t…"
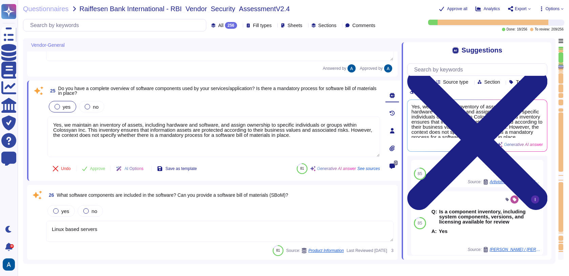
scroll to position [2231, 0]
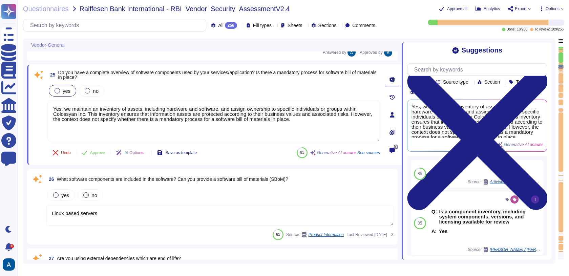
click at [117, 219] on textarea "Linux based servers" at bounding box center [220, 215] width 348 height 21
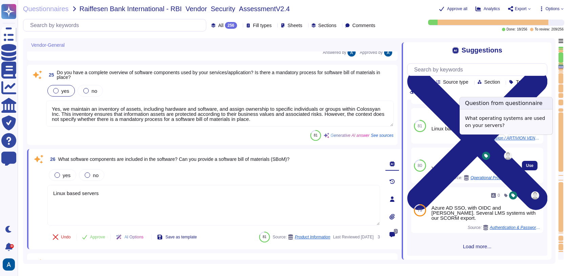
scroll to position [82, 0]
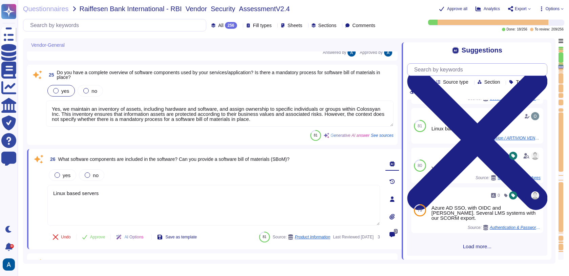
click at [444, 65] on input "text" at bounding box center [479, 70] width 136 height 12
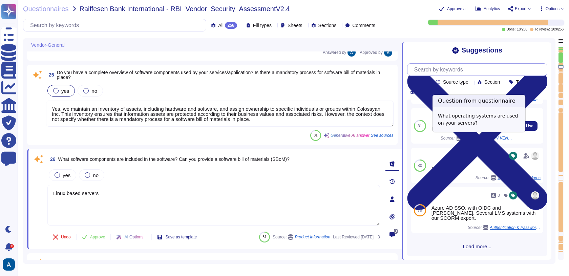
scroll to position [0, 0]
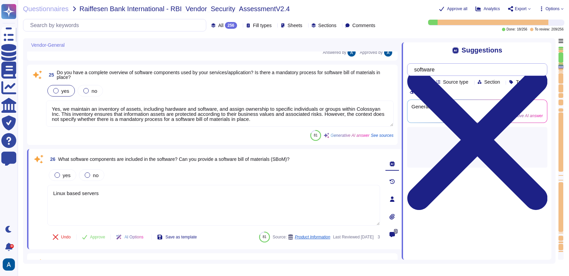
type input "software"
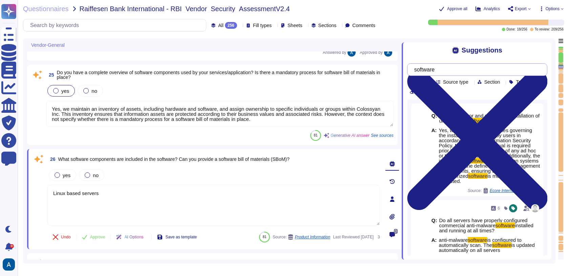
scroll to position [0, 0]
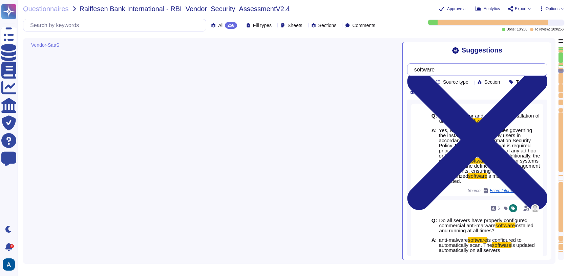
type textarea "Product: *** Please enter Service Name on sheet Start & Howto ***"
type textarea "We carry out an annual independent penetration test already, and the findings a…"
type textarea "Please see our Terms and Services: [URL][DOMAIN_NAME]"
type textarea "We do not run our own data center. We primarily host our SaaS solution on AWS, …"
type textarea "Lor ipsumdo sitametc adi elitseddoei te inci utlabor e dolor-magnaa enimadminim…"
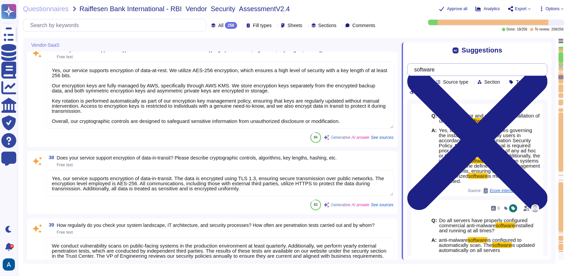
type textarea "Yes, our service supports encryption of data-in-transit. The data is encrypted …"
type textarea "We conduct vulnerability scans on public-facing systems in the production envir…"
type textarea "Colossyan employs a comprehensive vulnerability management process that include…"
type textarea "In our production environment, we employ several application security measures,…"
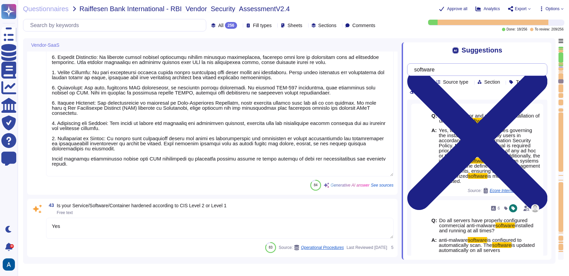
type textarea "LOR ipsumdolors am consectet adipisc elitsedd eiusmo te incididuntu la etdo mag…"
type textarea "Yes"
type textarea "For our service, we provide dedicated customer support for enterprise customers…"
type textarea "The recovery of the service is organized through established processes that ens…"
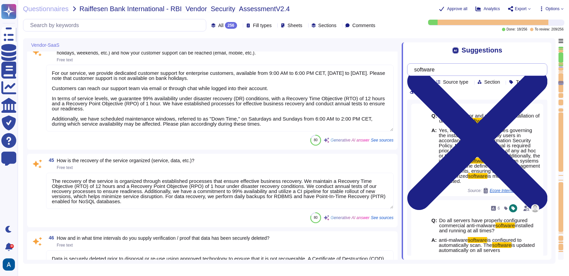
type textarea "Data is securely deleted prior to disposal or re-use using approved technology …"
type textarea "Our encryption keys are securely stored using AWS KMS, and we employ AES-256 en…"
type textarea "Encryption is managed by AWS with an encryption level of AES-256. Access to the…"
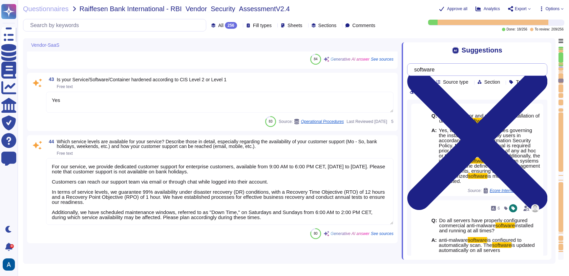
scroll to position [3760, 0]
type textarea "Colossyan employs a comprehensive vulnerability management process that include…"
type textarea "In our production environment, we employ several application security measures,…"
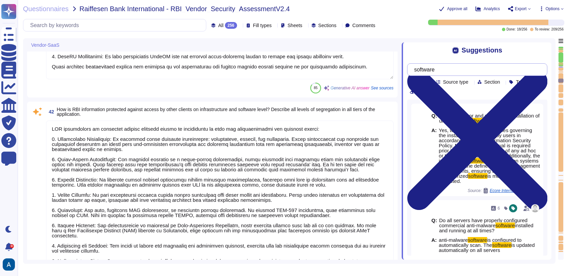
scroll to position [0, 0]
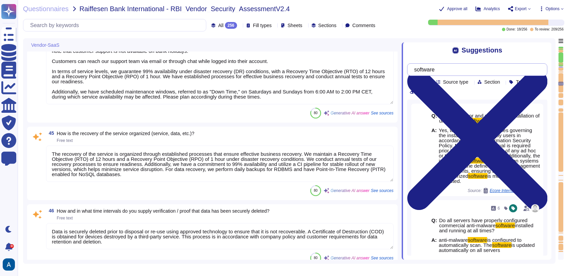
type textarea "The recovery of the service is organized through established processes that ens…"
type textarea "Data is securely deleted prior to disposal or re-use using approved technology …"
type textarea "Our encryption keys are securely stored using AWS KMS, and we employ AES-256 en…"
type textarea "Encryption is managed by AWS with an encryption level of AES-256. Access to the…"
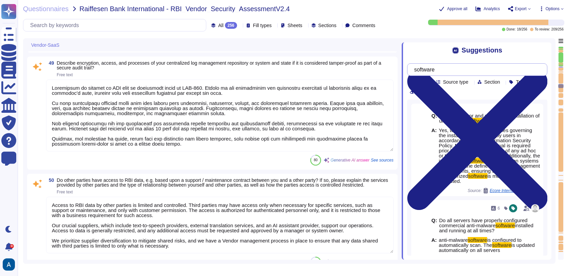
type textarea "Access to RBI data by other parties is limited and controlled. Third parties ma…"
type textarea "The maximum timeframes for patching open vulnerabilities are as follows: - Crit…"
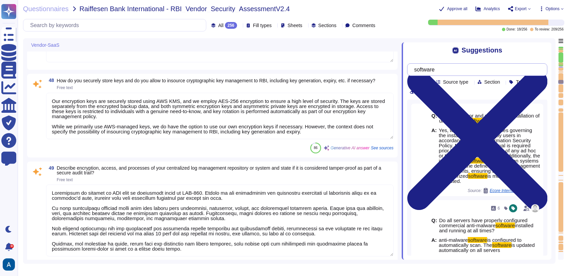
type textarea "LOR ipsumdolors am consectet adipisc elitsedd eiusmo te incididuntu la etdo mag…"
type textarea "Yes"
type textarea "For our service, we provide dedicated customer support for enterprise customers…"
type textarea "The recovery of the service is organized through established processes that ens…"
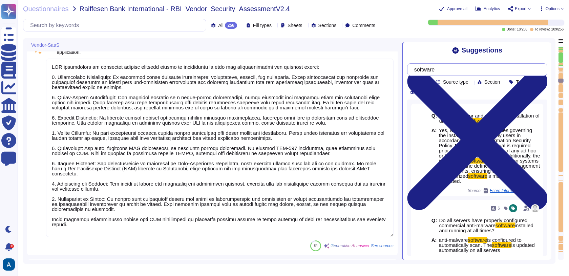
type textarea "Colossyan employs a comprehensive vulnerability management process that include…"
type textarea "In our production environment, we employ several application security measures,…"
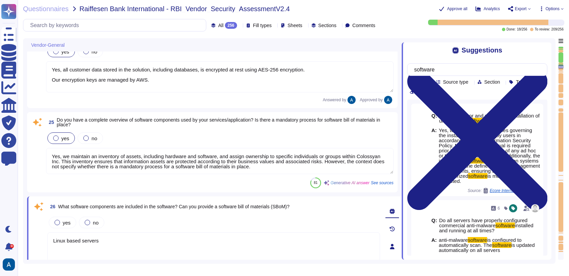
scroll to position [2173, 0]
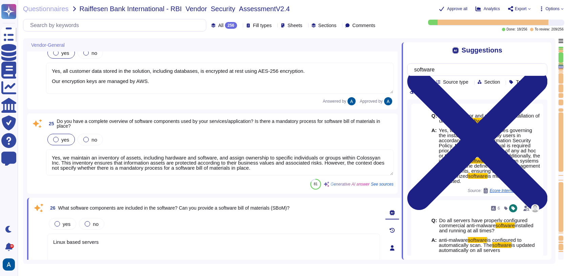
click at [256, 163] on textarea "Yes, we maintain an inventory of assets, including hardware and software, and a…" at bounding box center [220, 162] width 348 height 26
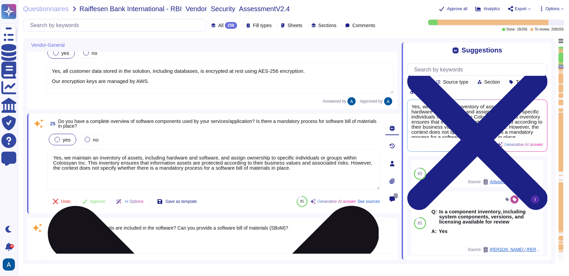
click at [310, 172] on textarea "Yes, we maintain an inventory of assets, including hardware and software, and a…" at bounding box center [213, 169] width 333 height 41
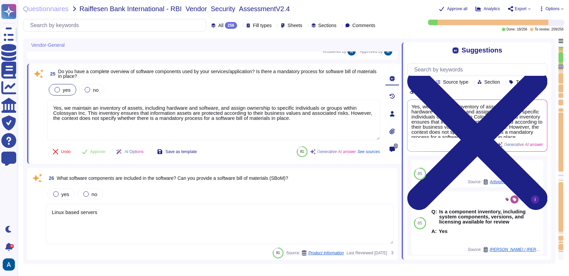
scroll to position [2236, 0]
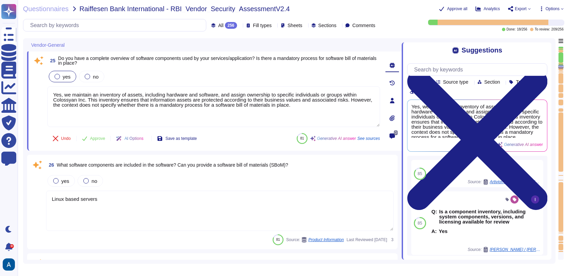
click at [167, 212] on textarea "Linux based servers" at bounding box center [220, 211] width 348 height 40
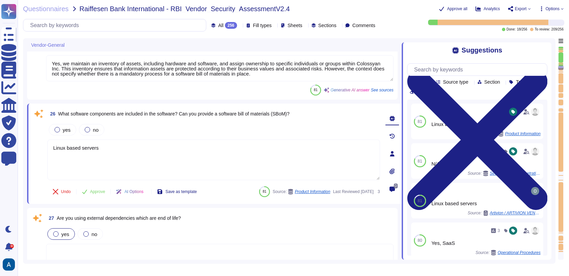
scroll to position [2297, 0]
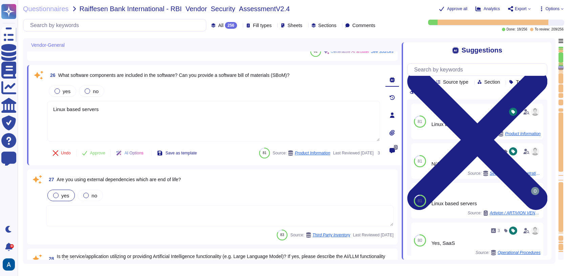
click at [236, 219] on textarea at bounding box center [220, 215] width 348 height 21
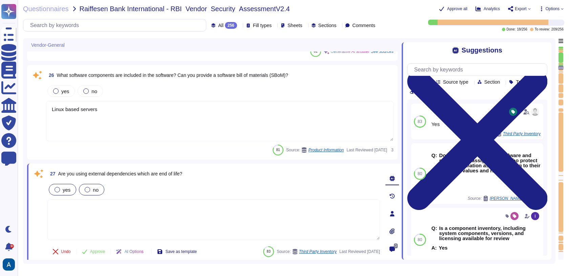
click at [94, 191] on span "no" at bounding box center [96, 190] width 6 height 6
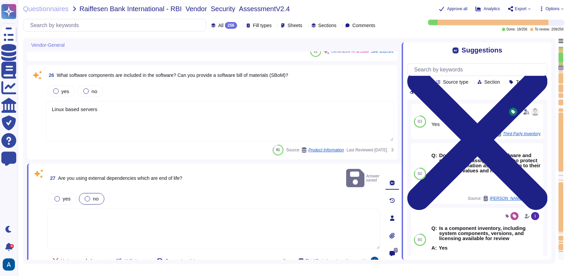
click at [98, 254] on button "Approve" at bounding box center [94, 261] width 34 height 14
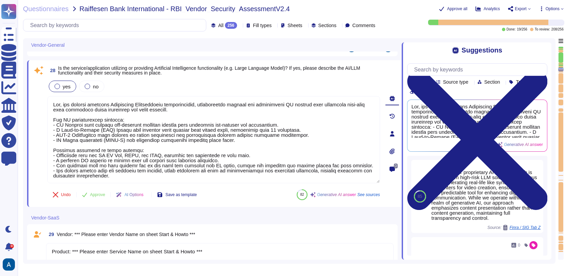
scroll to position [2469, 0]
click at [132, 252] on textarea "Product: *** Please enter Service Name on sheet Start & Howto ***" at bounding box center [220, 253] width 348 height 21
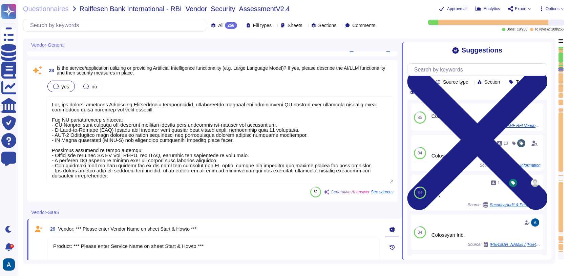
click at [263, 247] on textarea "Product: *** Please enter Service Name on sheet Start & Howto ***" at bounding box center [213, 258] width 333 height 41
click at [524, 122] on button "Use" at bounding box center [530, 117] width 16 height 9
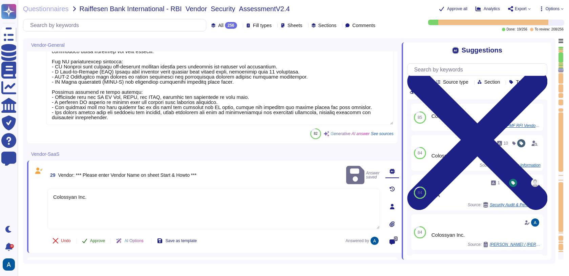
click at [100, 235] on button "Approve" at bounding box center [94, 241] width 34 height 14
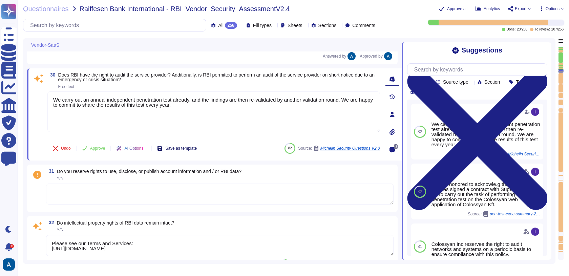
scroll to position [2698, 0]
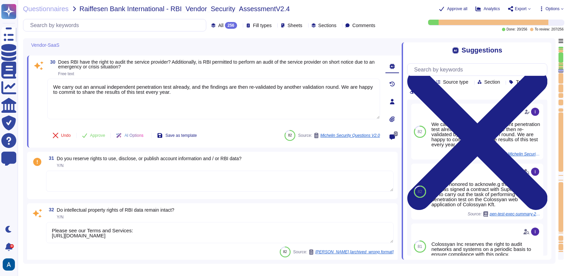
click at [198, 181] on textarea at bounding box center [220, 181] width 348 height 21
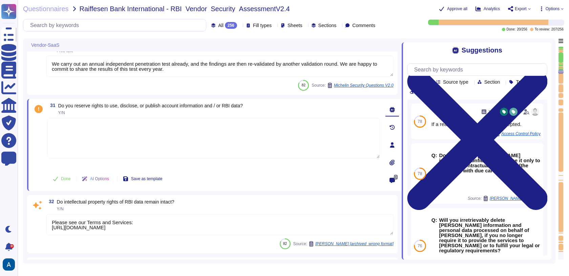
scroll to position [2723, 0]
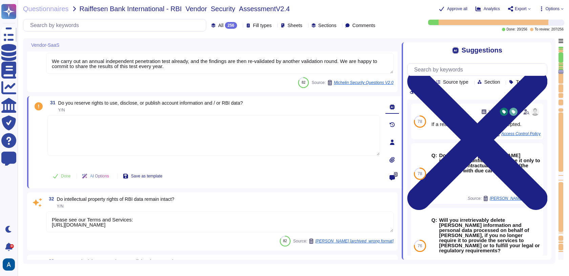
click at [302, 219] on textarea "Please see our Terms and Services: [URL][DOMAIN_NAME]" at bounding box center [220, 221] width 348 height 21
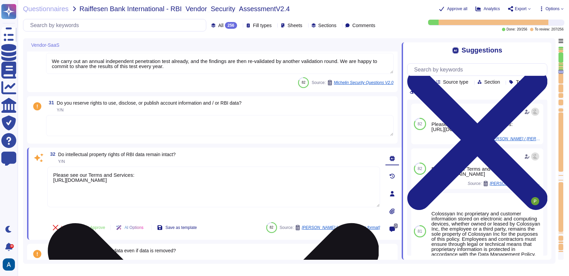
scroll to position [2734, 0]
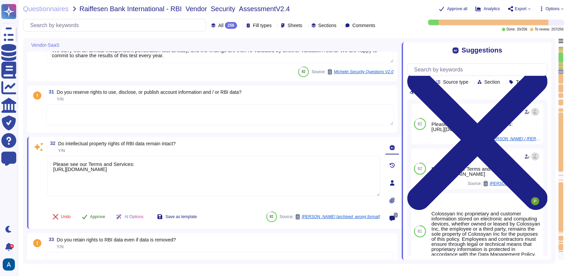
click at [102, 216] on span "Approve" at bounding box center [97, 217] width 15 height 4
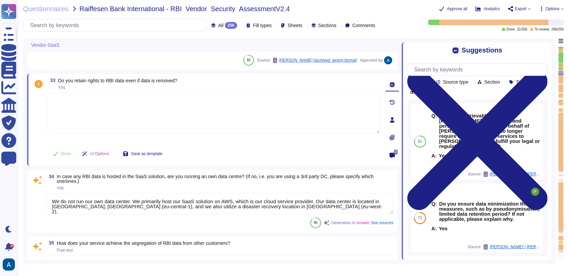
scroll to position [2867, 0]
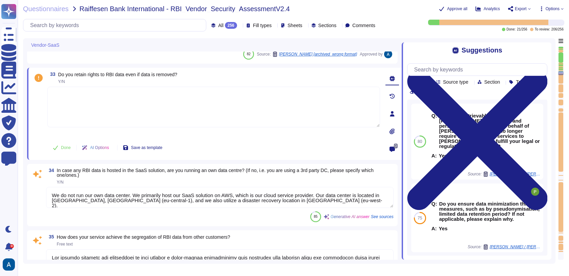
click at [562, 186] on div at bounding box center [561, 207] width 5 height 50
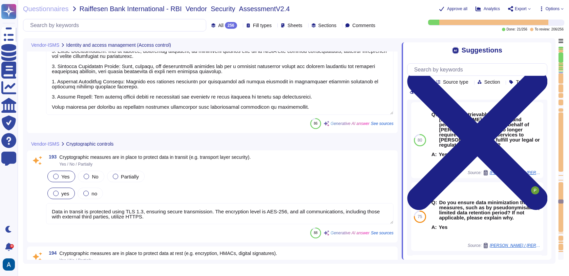
scroll to position [14908, 0]
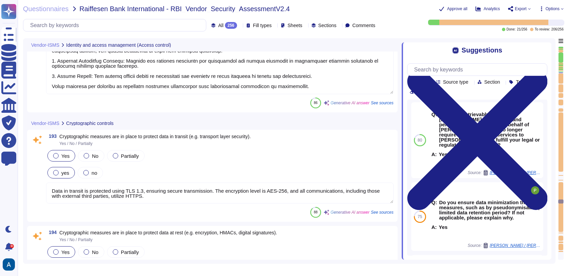
click at [314, 202] on div "193 Cryptographic measures are in place to protect data in transit (e.g. transp…" at bounding box center [212, 176] width 363 height 84
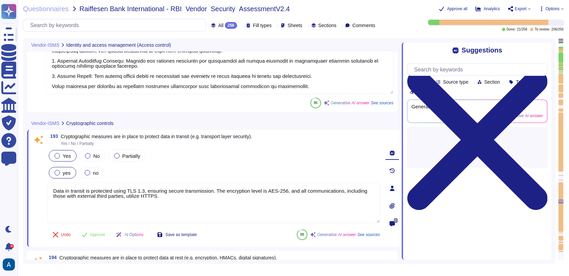
scroll to position [0, 0]
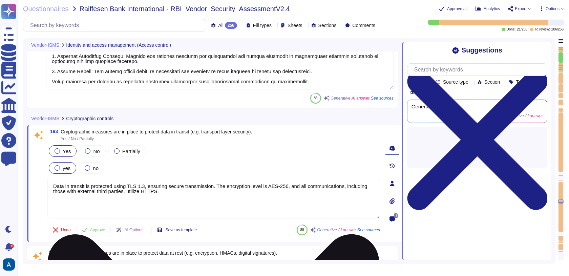
click at [310, 199] on textarea "Data in transit is protected using TLS 1.3, ensuring secure transmission. The e…" at bounding box center [213, 198] width 333 height 41
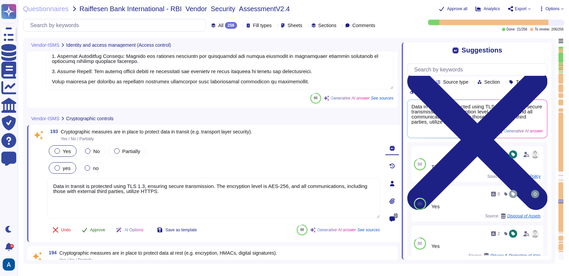
click at [99, 228] on span "Approve" at bounding box center [97, 230] width 15 height 4
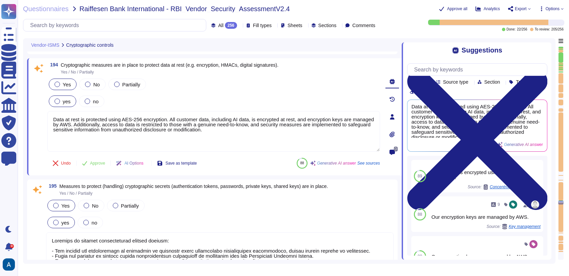
scroll to position [15070, 0]
